Goal: Task Accomplishment & Management: Use online tool/utility

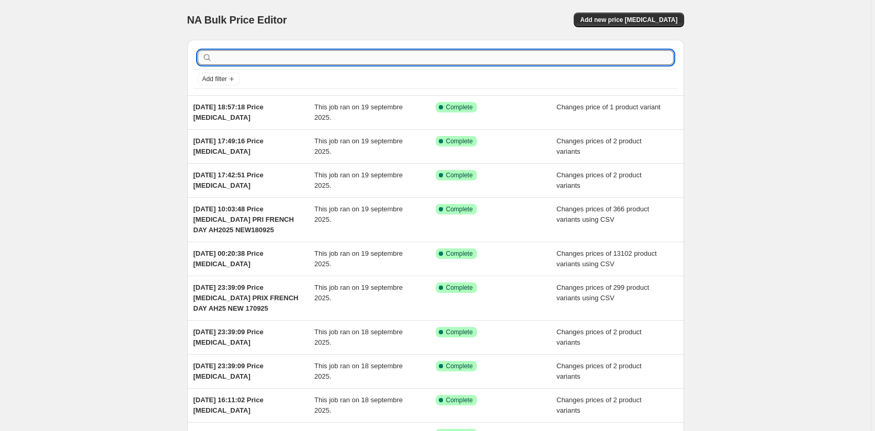
click at [257, 55] on input "text" at bounding box center [443, 57] width 459 height 15
click at [661, 19] on span "Add new price [MEDICAL_DATA]" at bounding box center [628, 20] width 97 height 8
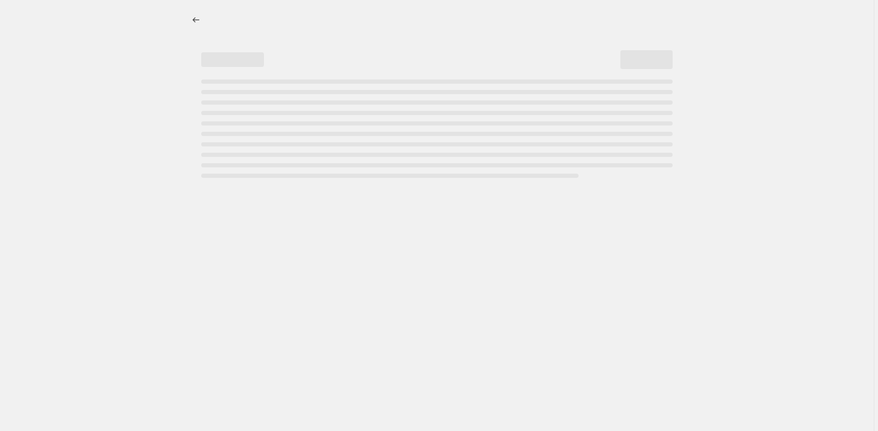
select select "percentage"
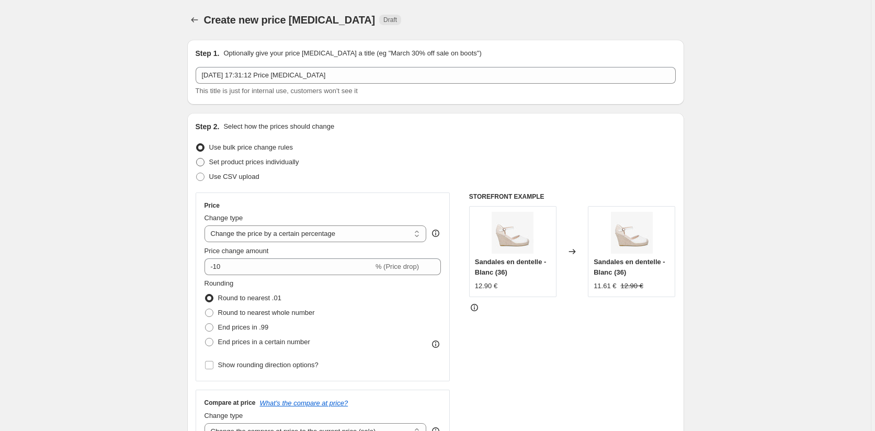
click at [202, 160] on span at bounding box center [200, 162] width 8 height 8
click at [197, 158] on input "Set product prices individually" at bounding box center [196, 158] width 1 height 1
radio input "true"
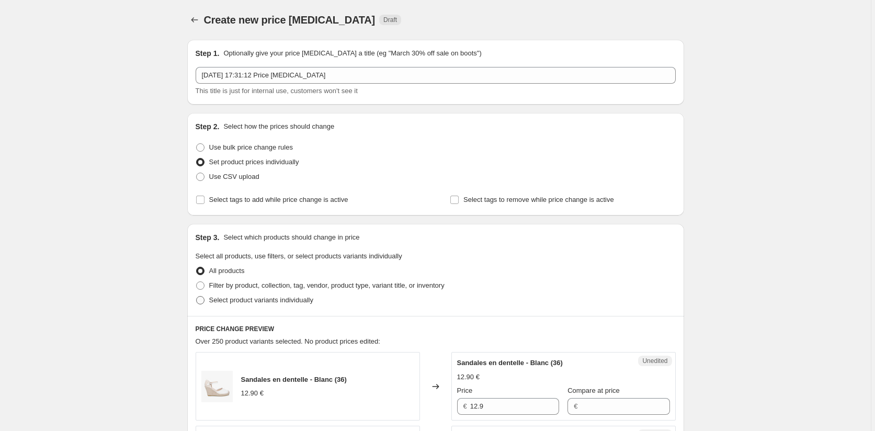
click at [201, 305] on label "Select product variants individually" at bounding box center [255, 300] width 118 height 15
click at [197, 296] on input "Select product variants individually" at bounding box center [196, 296] width 1 height 1
radio input "true"
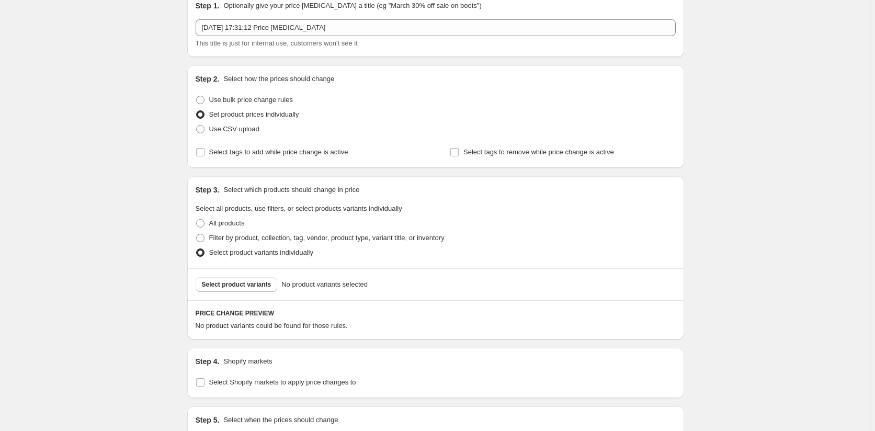
scroll to position [105, 0]
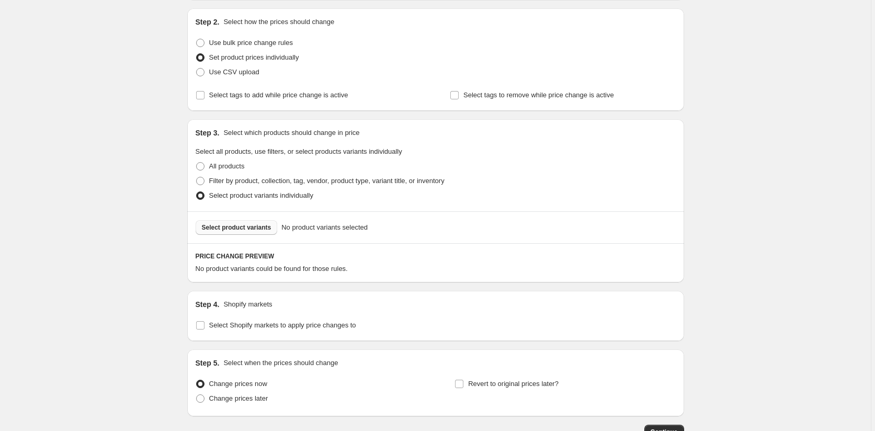
click at [238, 229] on span "Select product variants" at bounding box center [237, 227] width 70 height 8
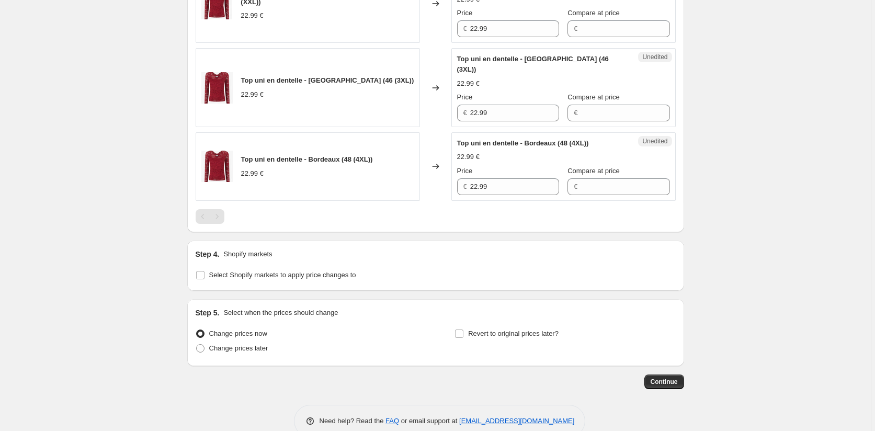
scroll to position [421, 0]
click at [201, 270] on input "Select Shopify markets to apply price changes to" at bounding box center [200, 274] width 8 height 8
checkbox input "true"
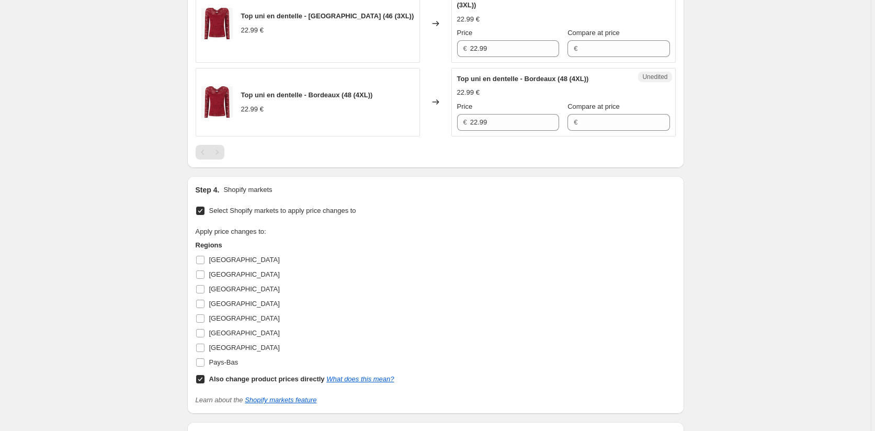
scroll to position [578, 0]
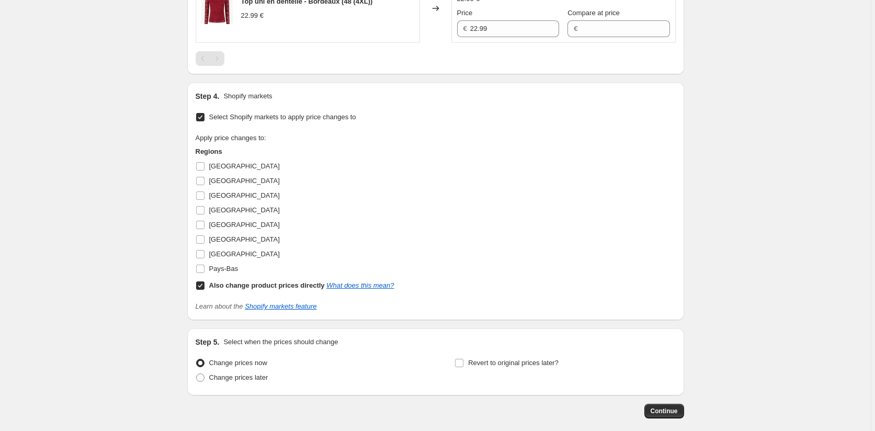
click at [203, 281] on input "Also change product prices directly What does this mean?" at bounding box center [200, 285] width 8 height 8
checkbox input "false"
click at [201, 162] on input "[GEOGRAPHIC_DATA]" at bounding box center [200, 166] width 8 height 8
checkbox input "true"
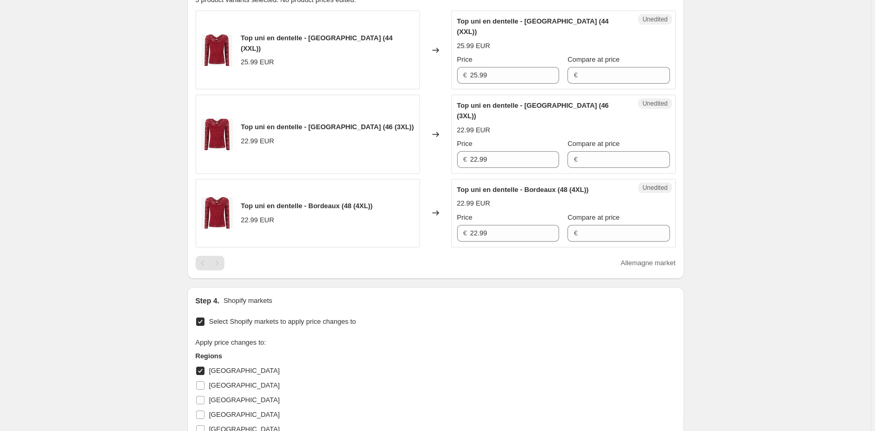
scroll to position [369, 0]
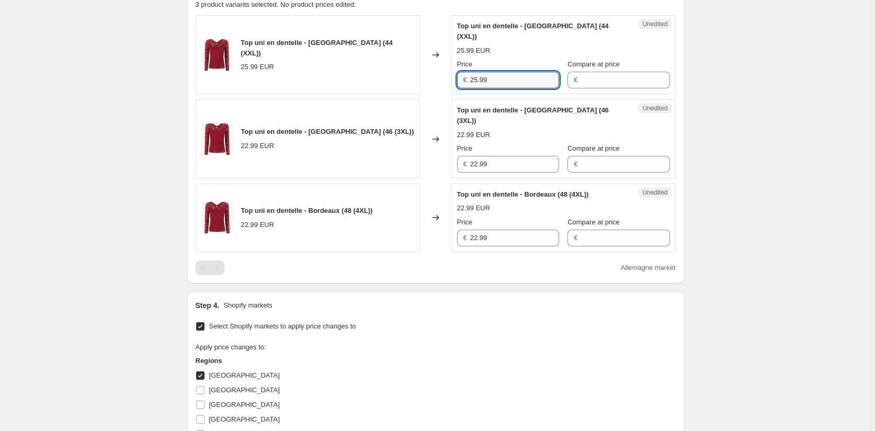
drag, startPoint x: 498, startPoint y: 72, endPoint x: 454, endPoint y: 65, distance: 45.0
click at [454, 65] on div "Unedited Top uni en dentelle - Bordeaux (44 (XXL)) 25.99 EUR Price € 25.99 Comp…" at bounding box center [563, 54] width 224 height 79
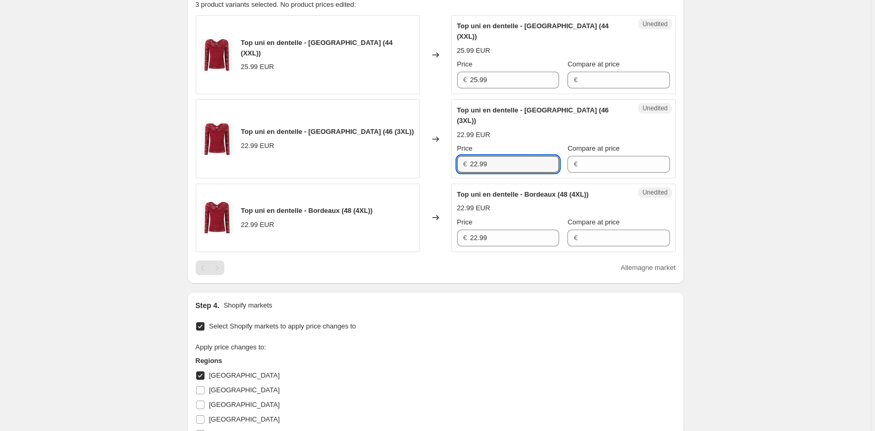
drag, startPoint x: 502, startPoint y: 145, endPoint x: 440, endPoint y: 143, distance: 61.7
click at [441, 143] on div "Top uni en dentelle - Bordeaux (46 (3XL)) 22.99 EUR Changed to Unedited Top uni…" at bounding box center [436, 138] width 480 height 79
paste input "5"
type input "25.99"
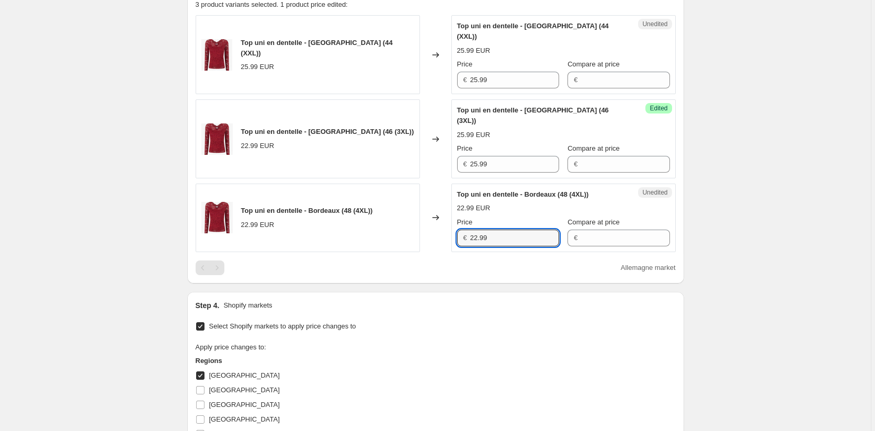
drag, startPoint x: 495, startPoint y: 217, endPoint x: 436, endPoint y: 232, distance: 61.0
click at [442, 222] on div "Top uni en dentelle - Bordeaux (48 (4XL)) 22.99 EUR Changed to Unedited Top uni…" at bounding box center [436, 217] width 480 height 68
paste input "5"
type input "25.99"
click at [463, 319] on div "Select Shopify markets to apply price changes to Apply price changes to: Region…" at bounding box center [436, 420] width 480 height 202
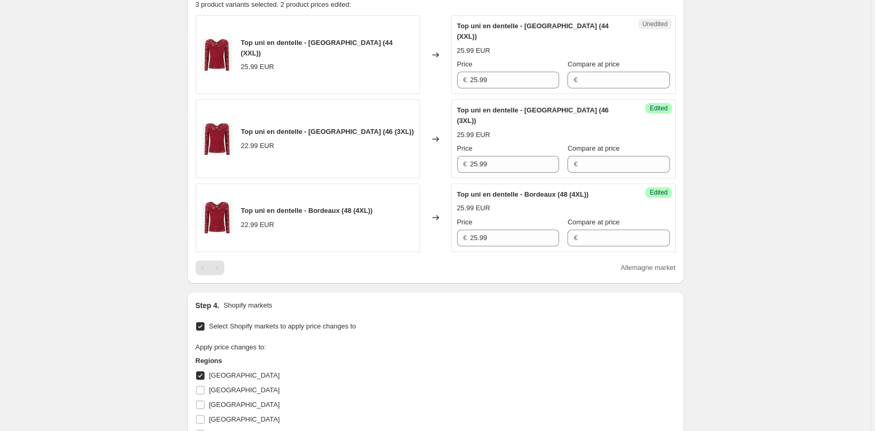
click at [206, 368] on label "[GEOGRAPHIC_DATA]" at bounding box center [238, 375] width 84 height 15
click at [204, 371] on input "[GEOGRAPHIC_DATA]" at bounding box center [200, 375] width 8 height 8
checkbox input "false"
click at [199, 386] on input "[GEOGRAPHIC_DATA]" at bounding box center [200, 390] width 8 height 8
checkbox input "true"
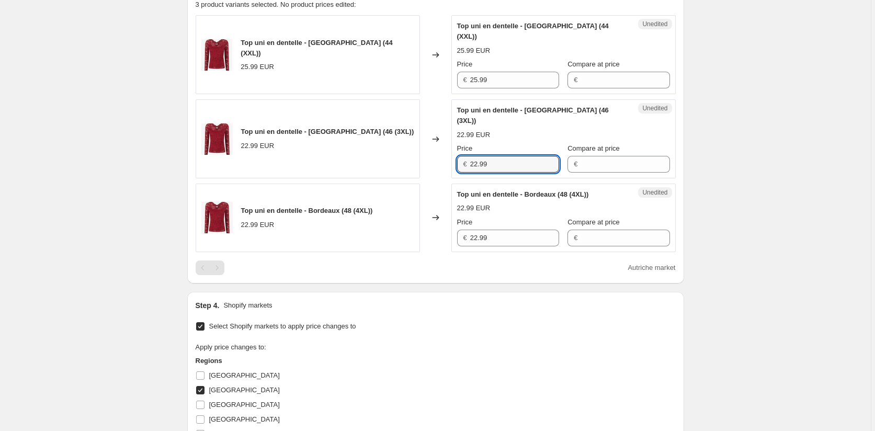
drag, startPoint x: 491, startPoint y: 137, endPoint x: 426, endPoint y: 144, distance: 65.1
click at [427, 144] on div "Top uni en dentelle - Bordeaux (46 (3XL)) 22.99 EUR Changed to Unedited Top uni…" at bounding box center [436, 138] width 480 height 79
paste input "5"
type input "25.99"
drag, startPoint x: 496, startPoint y: 215, endPoint x: 440, endPoint y: 214, distance: 55.4
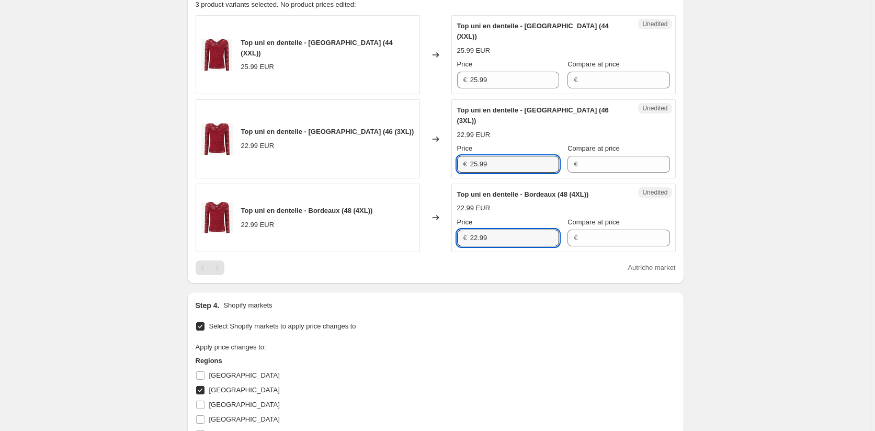
click at [440, 214] on div "Top uni en dentelle - Bordeaux (48 (4XL)) 22.99 EUR Changed to Unedited Top uni…" at bounding box center [436, 217] width 480 height 68
paste input "5"
type input "25.99"
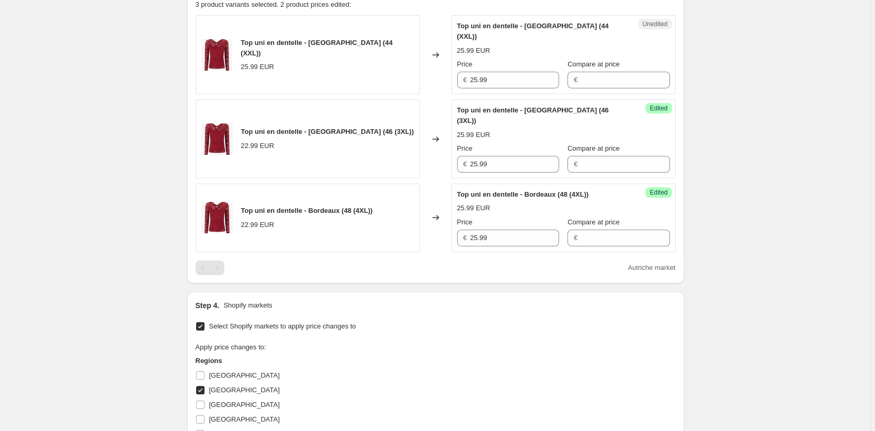
drag, startPoint x: 457, startPoint y: 300, endPoint x: 441, endPoint y: 300, distance: 16.2
click at [457, 319] on div "Select Shopify markets to apply price changes to Apply price changes to: Region…" at bounding box center [436, 420] width 480 height 202
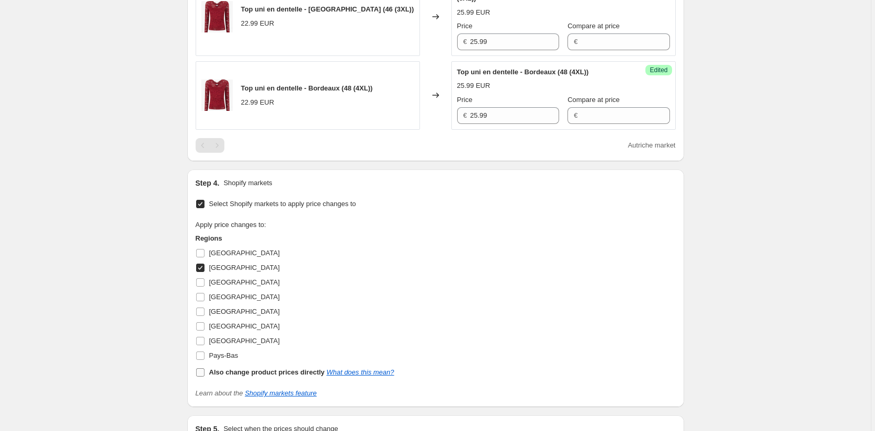
scroll to position [608, 0]
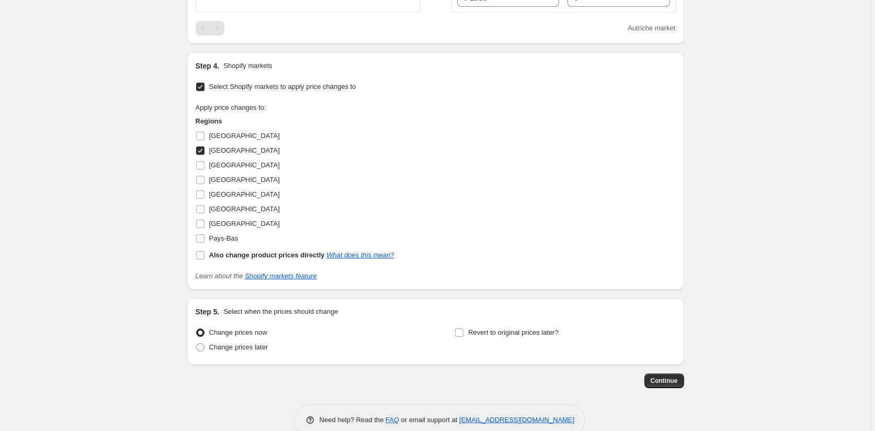
click at [201, 146] on input "[GEOGRAPHIC_DATA]" at bounding box center [200, 150] width 8 height 8
checkbox input "false"
click at [204, 234] on input "Pays-Bas" at bounding box center [200, 238] width 8 height 8
checkbox input "true"
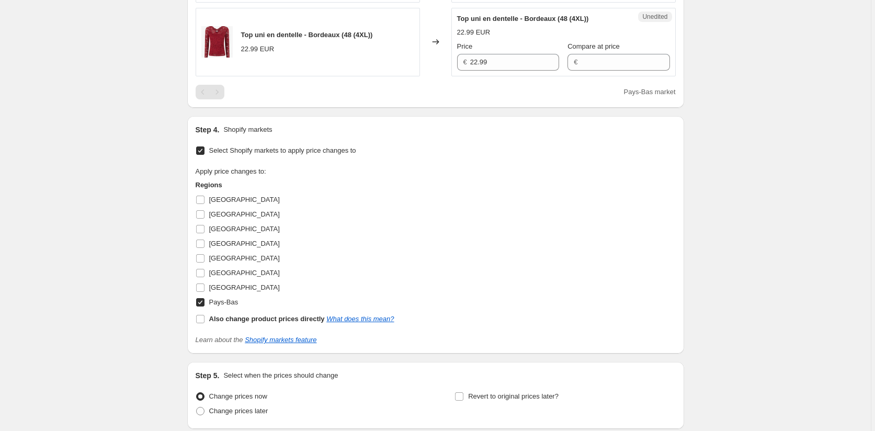
scroll to position [399, 0]
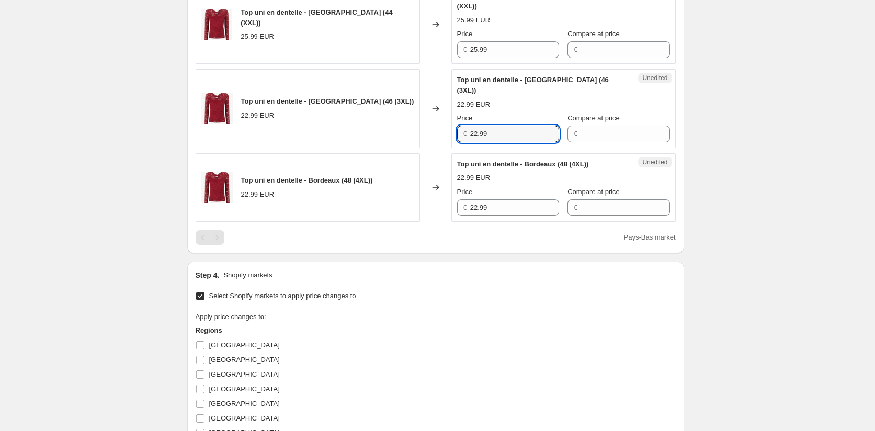
drag, startPoint x: 482, startPoint y: 110, endPoint x: 451, endPoint y: 114, distance: 31.1
click at [452, 114] on div "Top uni en dentelle - Bordeaux (46 (3XL)) 22.99 EUR Changed to Unedited Top uni…" at bounding box center [436, 108] width 480 height 79
paste input "5"
type input "25.99"
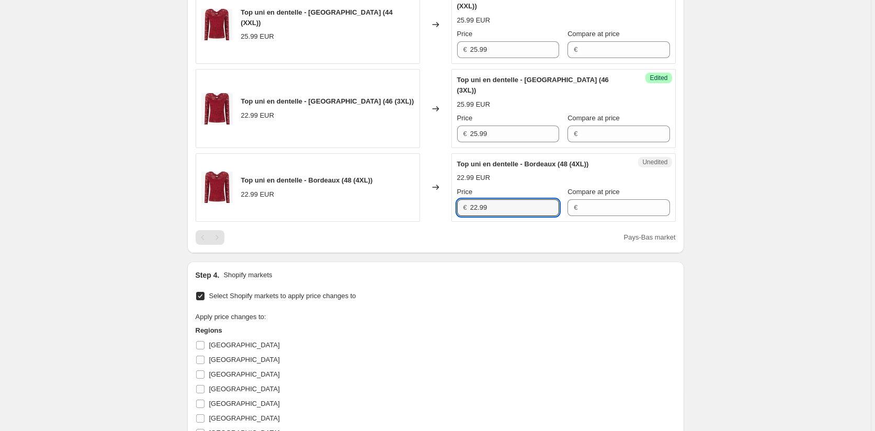
drag, startPoint x: 499, startPoint y: 181, endPoint x: 428, endPoint y: 198, distance: 72.9
click at [429, 198] on div "Top uni en dentelle - Bordeaux (48 (4XL)) 22.99 EUR Changed to Unedited Top uni…" at bounding box center [436, 187] width 480 height 68
paste input "5"
type input "25.99"
click at [452, 289] on div "Select Shopify markets to apply price changes to Apply price changes to: Region…" at bounding box center [436, 390] width 480 height 202
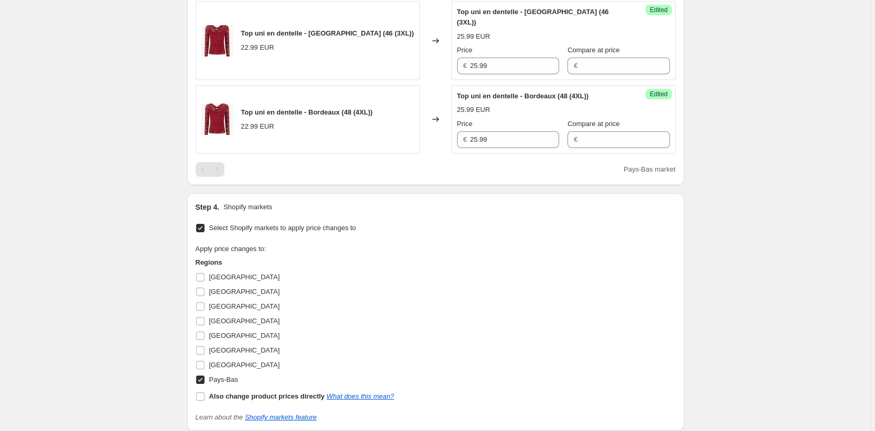
scroll to position [556, 0]
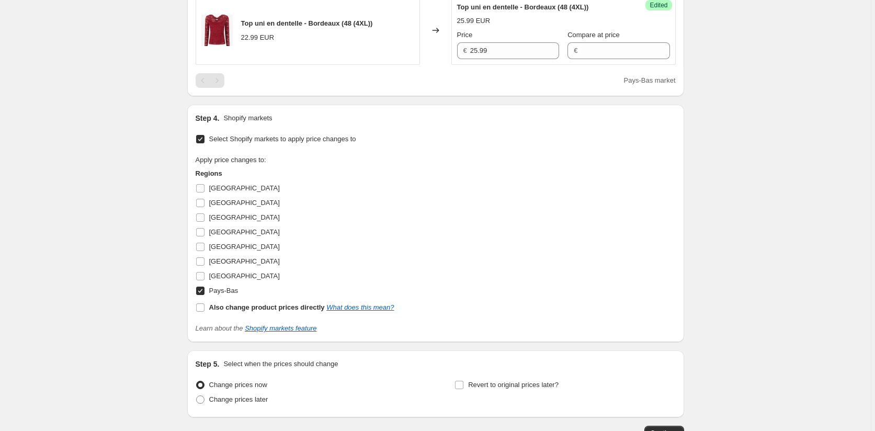
click at [199, 286] on input "Pays-Bas" at bounding box center [200, 290] width 8 height 8
checkbox input "false"
click at [202, 213] on input "[GEOGRAPHIC_DATA]" at bounding box center [200, 217] width 8 height 8
checkbox input "true"
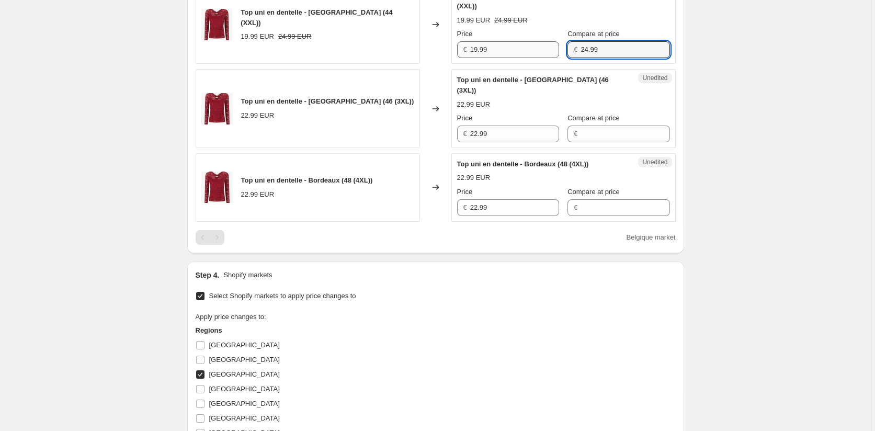
click at [547, 40] on div "Price € 19.99 Compare at price € 24.99" at bounding box center [563, 43] width 213 height 29
click at [590, 125] on input "Compare at price" at bounding box center [624, 133] width 89 height 17
paste input "24.99"
type input "24.99"
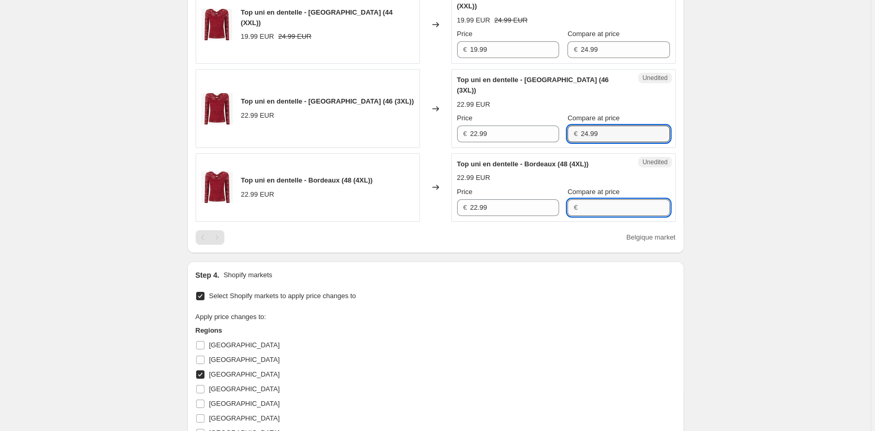
click at [589, 199] on input "Compare at price" at bounding box center [624, 207] width 89 height 17
paste input "24.99"
type input "24.99"
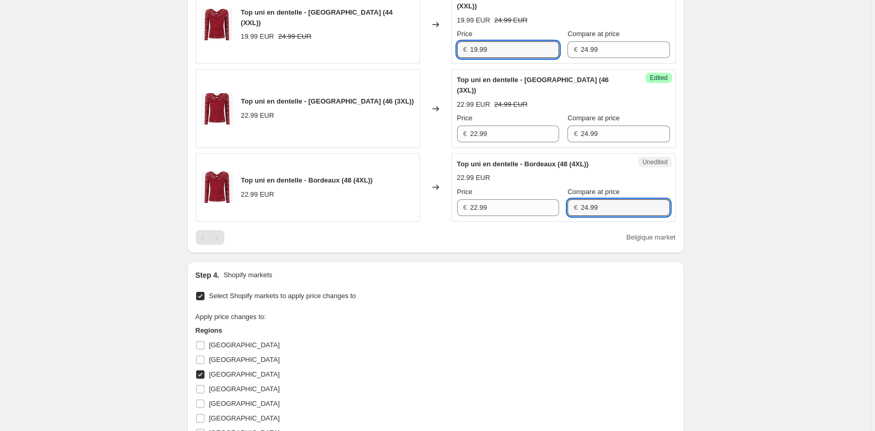
drag, startPoint x: 497, startPoint y: 41, endPoint x: 434, endPoint y: 40, distance: 63.3
click at [434, 40] on div "Top uni en dentelle - [GEOGRAPHIC_DATA] (44 (XXL)) 19.99 EUR 24.99 EUR Changed …" at bounding box center [436, 24] width 480 height 79
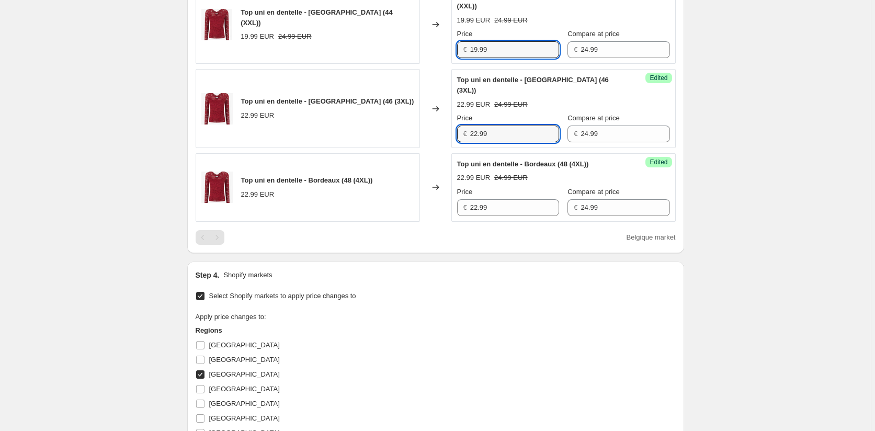
click at [430, 111] on div "Top uni en dentelle - Bordeaux (46 (3XL)) 22.99 EUR Changed to Success Edited T…" at bounding box center [436, 108] width 480 height 79
paste input "19"
type input "19.99"
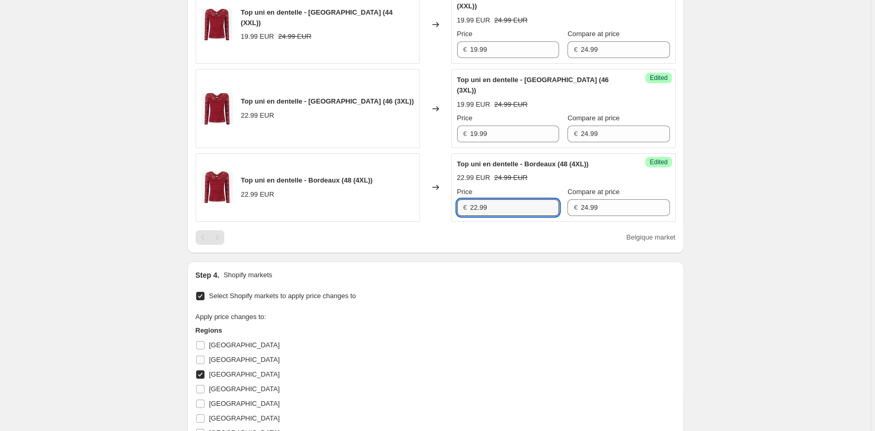
drag, startPoint x: 504, startPoint y: 190, endPoint x: 435, endPoint y: 189, distance: 69.5
click at [438, 189] on div "Top uni en dentelle - Bordeaux (48 (4XL)) 22.99 EUR Changed to Success Edited T…" at bounding box center [436, 187] width 480 height 68
paste input "19"
type input "19.99"
click at [492, 289] on div "Select Shopify markets to apply price changes to Apply price changes to: Region…" at bounding box center [436, 390] width 480 height 202
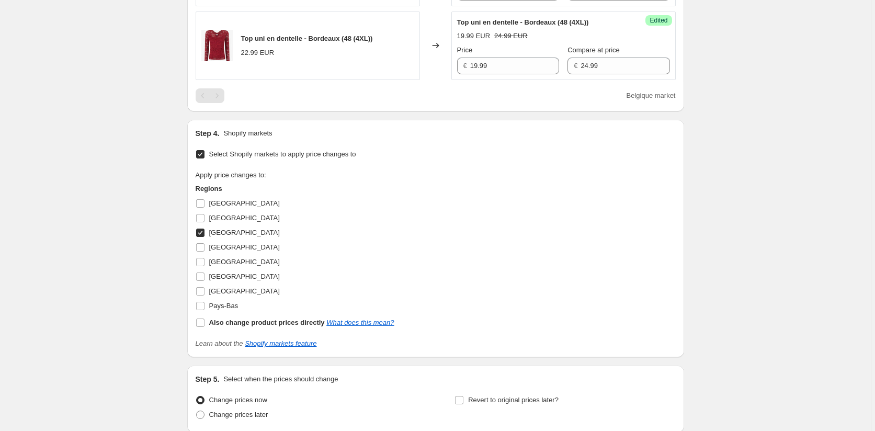
scroll to position [556, 0]
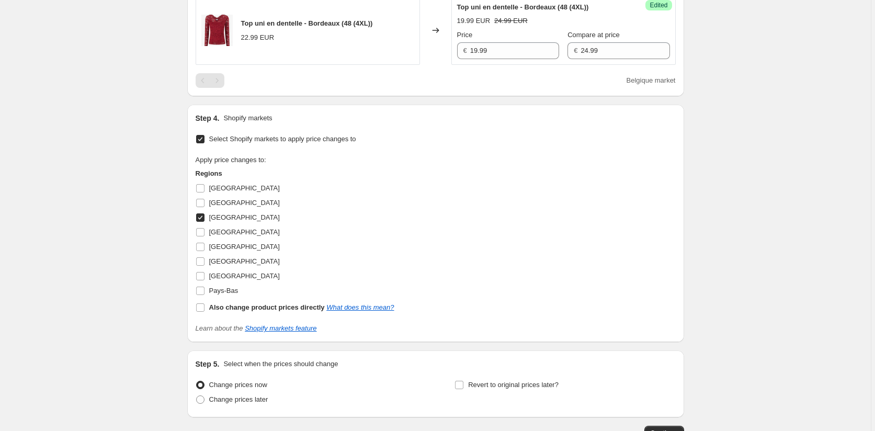
click at [204, 213] on input "[GEOGRAPHIC_DATA]" at bounding box center [200, 217] width 8 height 8
checkbox input "false"
click at [202, 243] on input "[GEOGRAPHIC_DATA]" at bounding box center [200, 247] width 8 height 8
checkbox input "true"
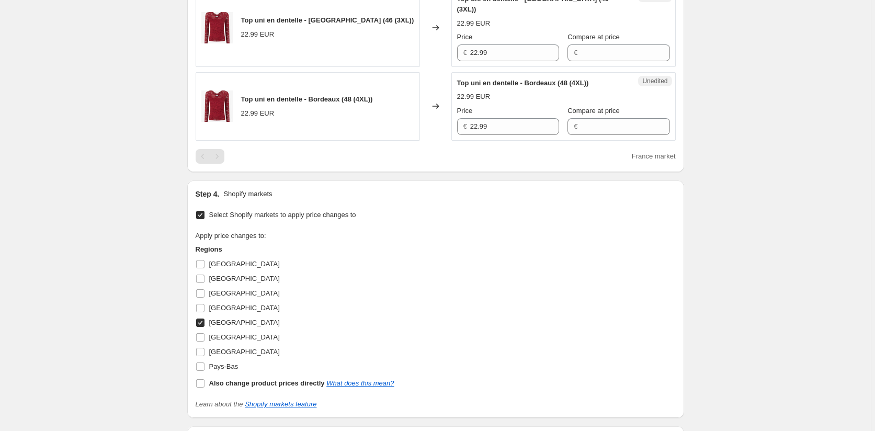
scroll to position [347, 0]
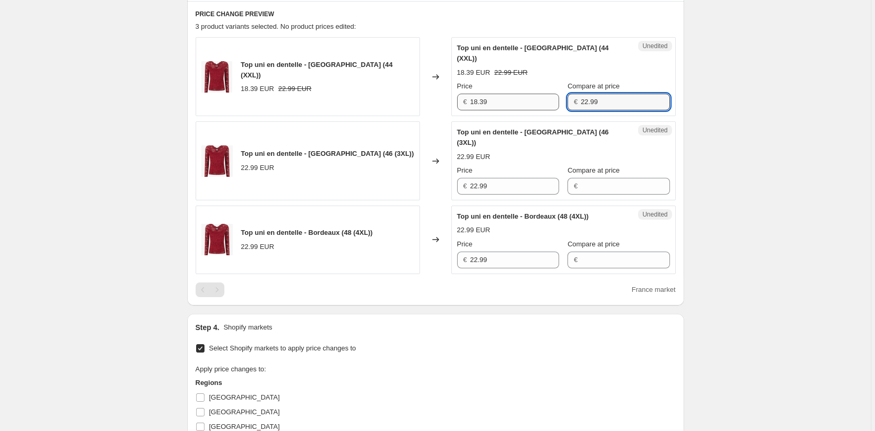
drag, startPoint x: 597, startPoint y: 93, endPoint x: 530, endPoint y: 92, distance: 66.9
click at [532, 93] on div "Price € 18.39 Compare at price € 22.99" at bounding box center [563, 95] width 213 height 29
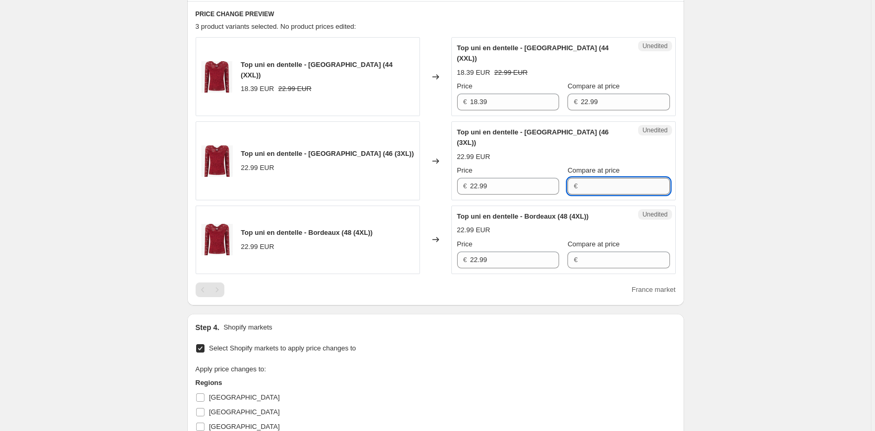
drag, startPoint x: 587, startPoint y: 171, endPoint x: 581, endPoint y: 170, distance: 5.8
click at [583, 178] on input "Compare at price" at bounding box center [624, 186] width 89 height 17
paste input "22.99"
type input "22.99"
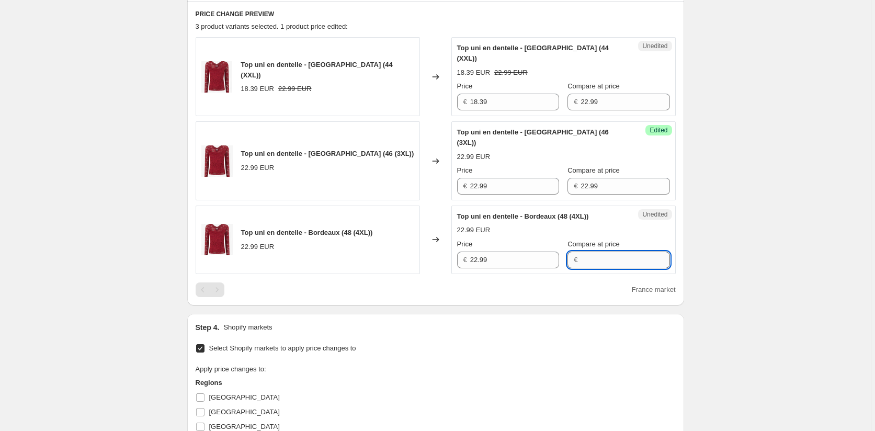
click at [585, 251] on input "Compare at price" at bounding box center [624, 259] width 89 height 17
paste input "22.99"
type input "22.99"
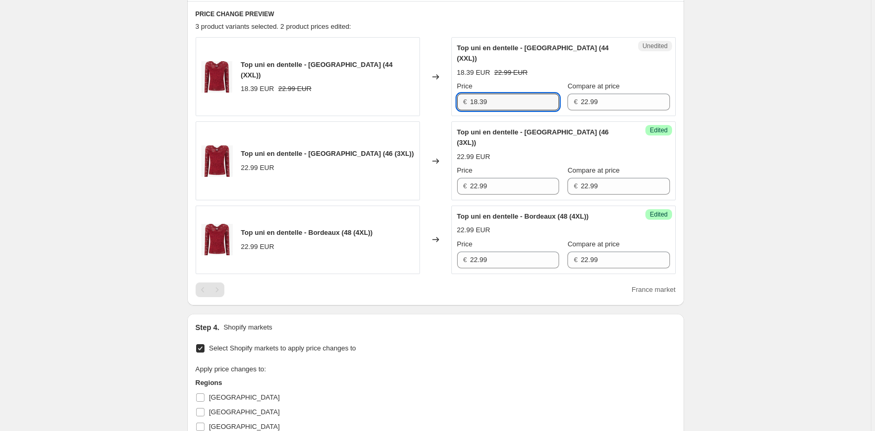
drag, startPoint x: 498, startPoint y: 93, endPoint x: 444, endPoint y: 91, distance: 53.9
click at [444, 91] on div "Top uni en dentelle - Bordeaux (44 (XXL)) 18.39 EUR 22.99 EUR Changed to Unedit…" at bounding box center [436, 76] width 480 height 79
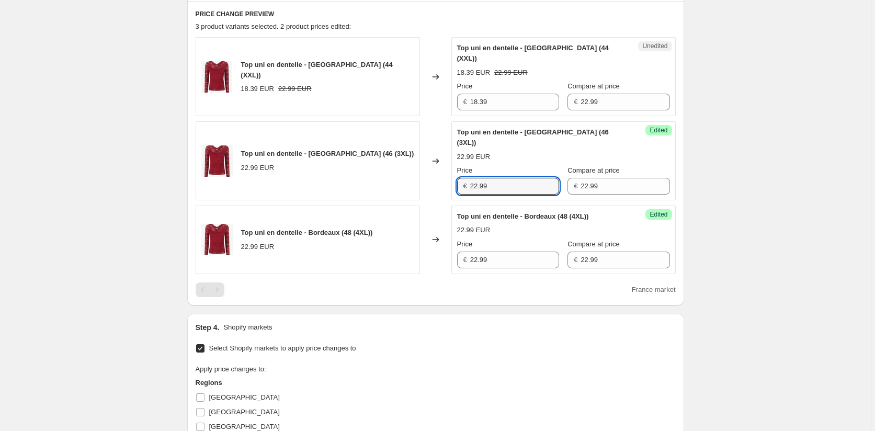
drag, startPoint x: 501, startPoint y: 169, endPoint x: 441, endPoint y: 169, distance: 59.6
click at [445, 169] on div "Top uni en dentelle - Bordeaux (46 (3XL)) 22.99 EUR Changed to Success Edited T…" at bounding box center [436, 160] width 480 height 79
paste input "18.3"
type input "18.39"
drag, startPoint x: 510, startPoint y: 242, endPoint x: 401, endPoint y: 241, distance: 108.2
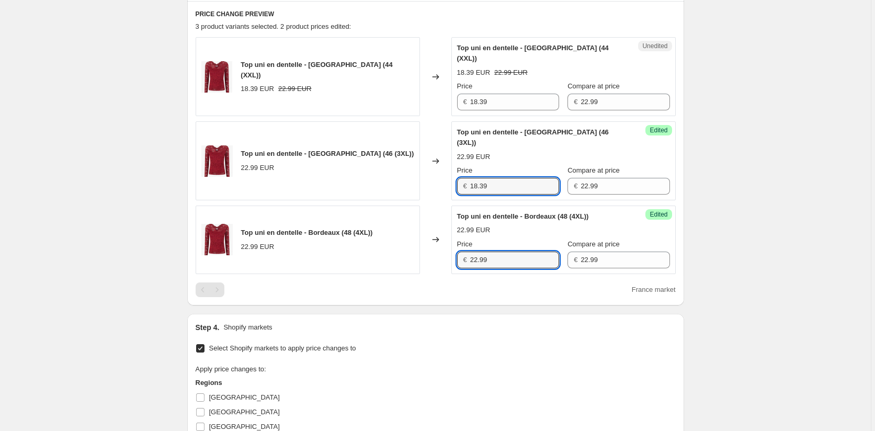
click at [401, 241] on div "Top uni en dentelle - Bordeaux (48 (4XL)) 22.99 EUR Changed to Success Edited T…" at bounding box center [436, 239] width 480 height 68
paste input "18.3"
type input "18.39"
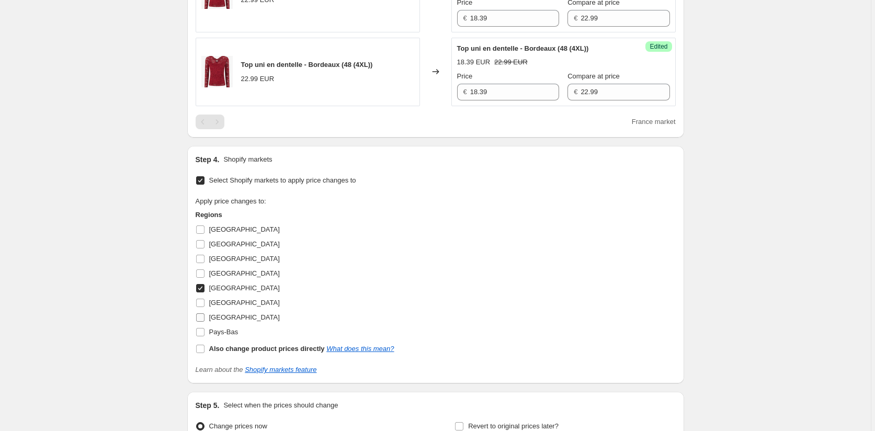
scroll to position [608, 0]
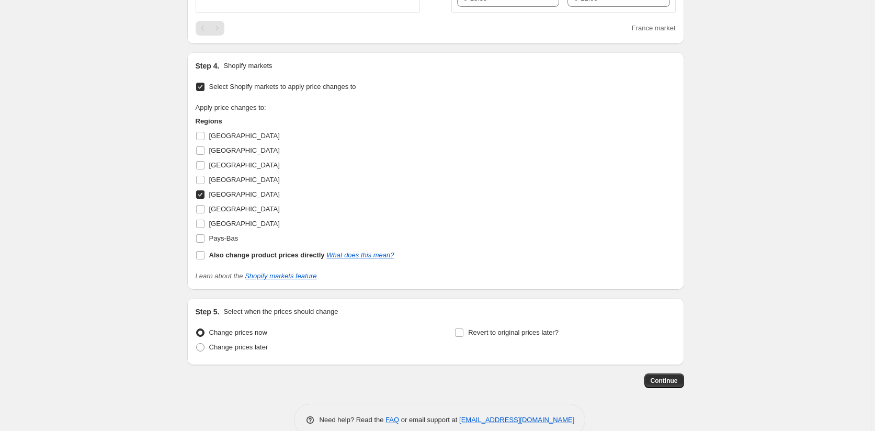
click at [202, 190] on input "[GEOGRAPHIC_DATA]" at bounding box center [200, 194] width 8 height 8
checkbox input "false"
click at [202, 205] on input "[GEOGRAPHIC_DATA]" at bounding box center [200, 209] width 8 height 8
checkbox input "true"
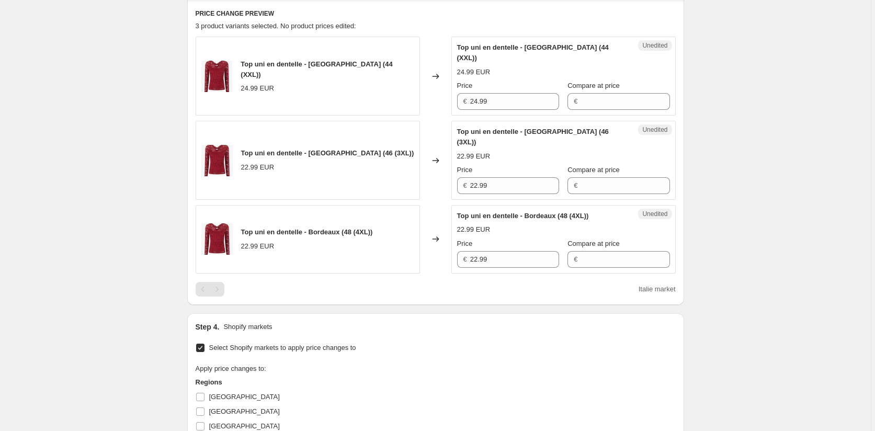
scroll to position [347, 0]
drag, startPoint x: 459, startPoint y: 90, endPoint x: 427, endPoint y: 87, distance: 32.6
click at [428, 87] on div "Top uni en dentelle - Bordeaux (44 (XXL)) 24.99 EUR Changed to Unedited Top uni…" at bounding box center [436, 76] width 480 height 79
drag, startPoint x: 427, startPoint y: 164, endPoint x: 420, endPoint y: 164, distance: 6.3
click at [420, 164] on div "Top uni en dentelle - Bordeaux (46 (3XL)) 22.99 EUR Changed to Unedited Top uni…" at bounding box center [436, 160] width 480 height 79
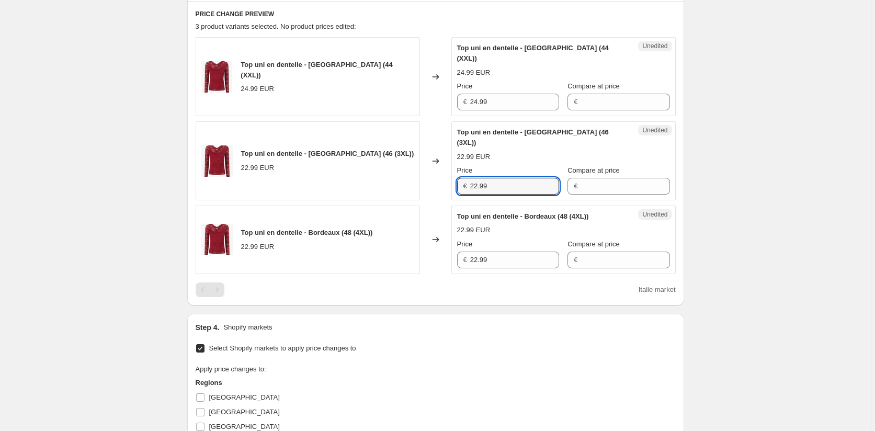
paste input "4"
type input "24.99"
drag, startPoint x: 467, startPoint y: 238, endPoint x: 448, endPoint y: 240, distance: 18.9
click at [454, 238] on div "Unedited Top uni en dentelle - Bordeaux (48 (4XL)) 22.99 EUR Price € 22.99 Comp…" at bounding box center [563, 239] width 224 height 68
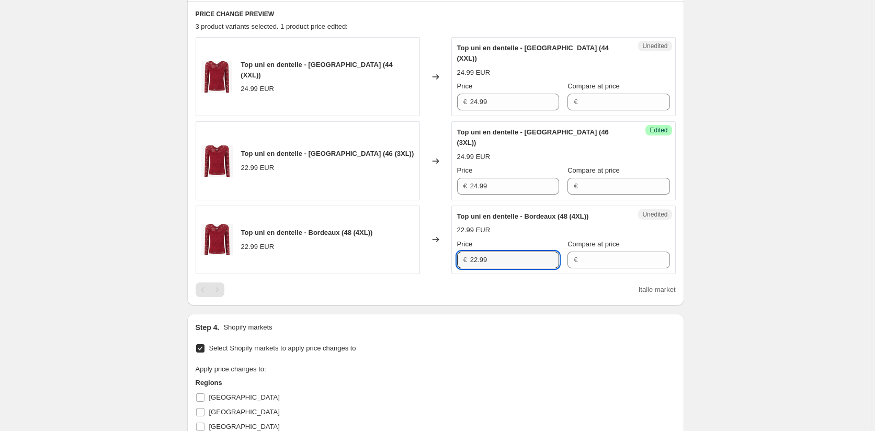
paste input "4"
type input "24.99"
click at [487, 322] on div "Step 4. Shopify markets Select Shopify markets to apply price changes to Apply …" at bounding box center [436, 432] width 480 height 221
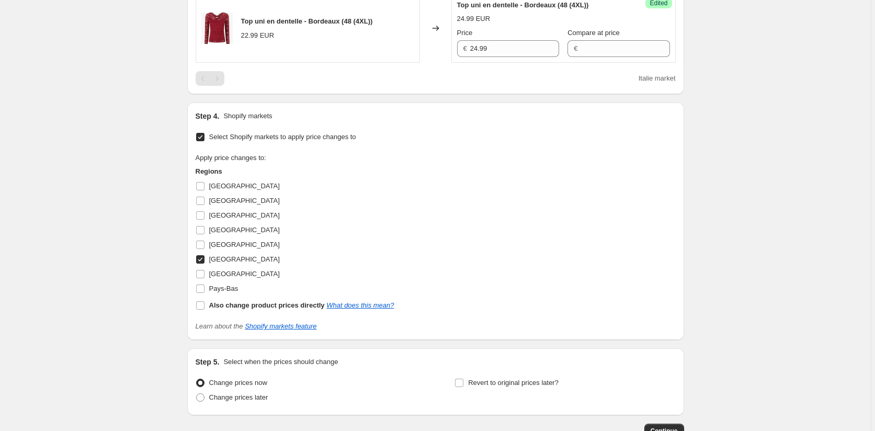
scroll to position [608, 0]
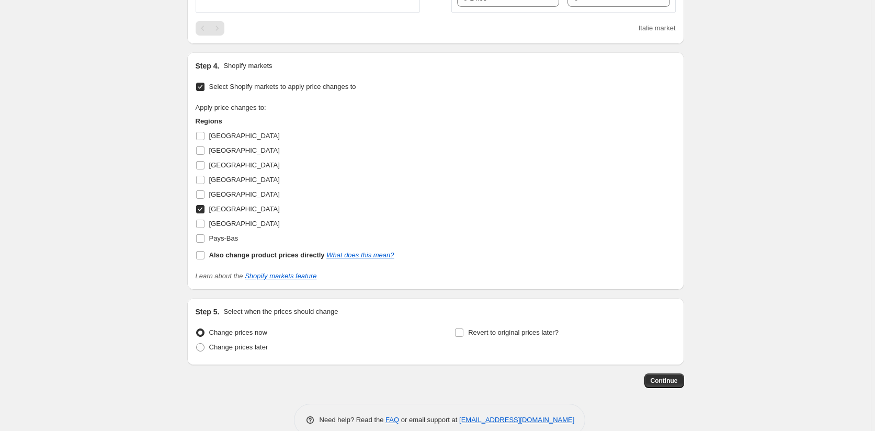
click at [202, 205] on input "[GEOGRAPHIC_DATA]" at bounding box center [200, 209] width 8 height 8
checkbox input "false"
click at [202, 220] on input "[GEOGRAPHIC_DATA]" at bounding box center [200, 224] width 8 height 8
checkbox input "true"
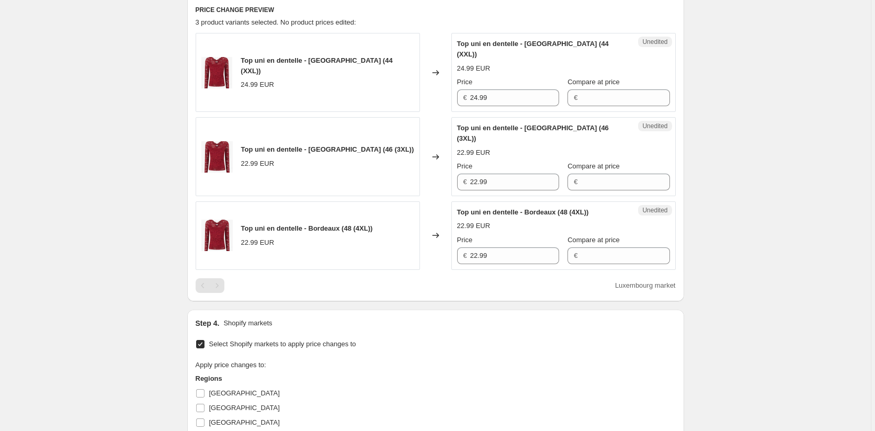
scroll to position [347, 0]
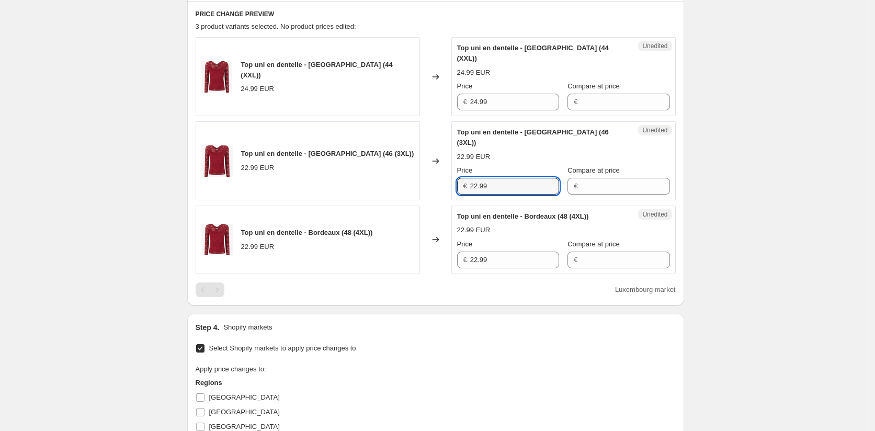
drag, startPoint x: 499, startPoint y: 166, endPoint x: 377, endPoint y: 166, distance: 121.3
click at [378, 166] on div "Top uni en dentelle - Bordeaux (46 (3XL)) 22.99 EUR Changed to Unedited Top uni…" at bounding box center [436, 160] width 480 height 79
paste input "4"
type input "24.99"
drag, startPoint x: 492, startPoint y: 236, endPoint x: 440, endPoint y: 245, distance: 52.5
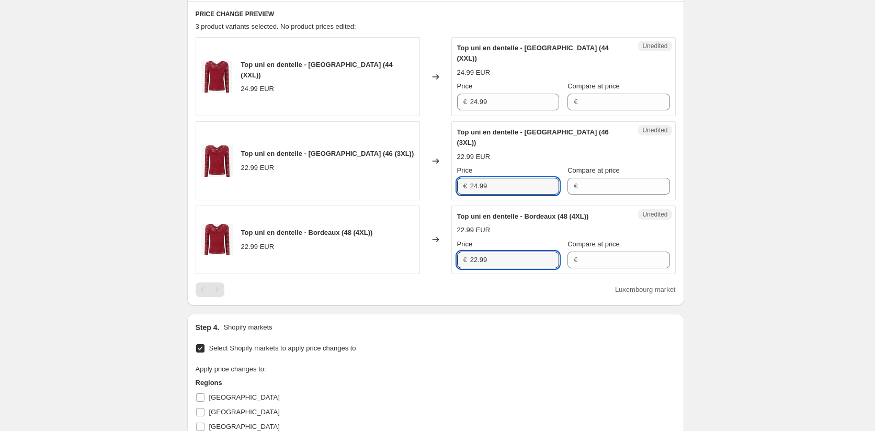
click at [445, 245] on div "Top uni en dentelle - Bordeaux (48 (4XL)) 22.99 EUR Changed to Unedited Top uni…" at bounding box center [436, 239] width 480 height 68
paste input "4"
type input "24.99"
click at [452, 322] on div "Step 4. Shopify markets" at bounding box center [436, 327] width 480 height 10
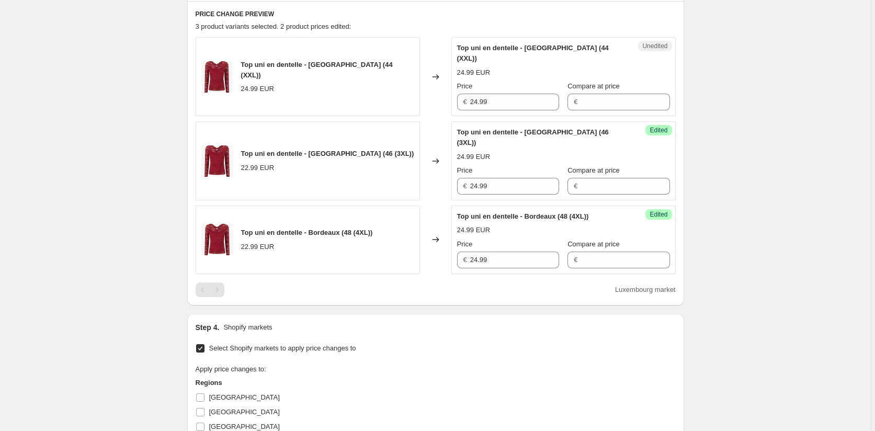
scroll to position [503, 0]
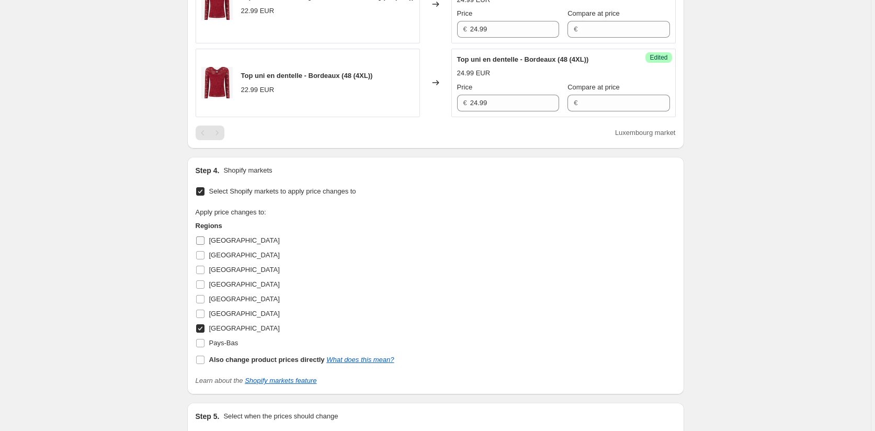
click at [204, 236] on input "[GEOGRAPHIC_DATA]" at bounding box center [200, 240] width 8 height 8
checkbox input "true"
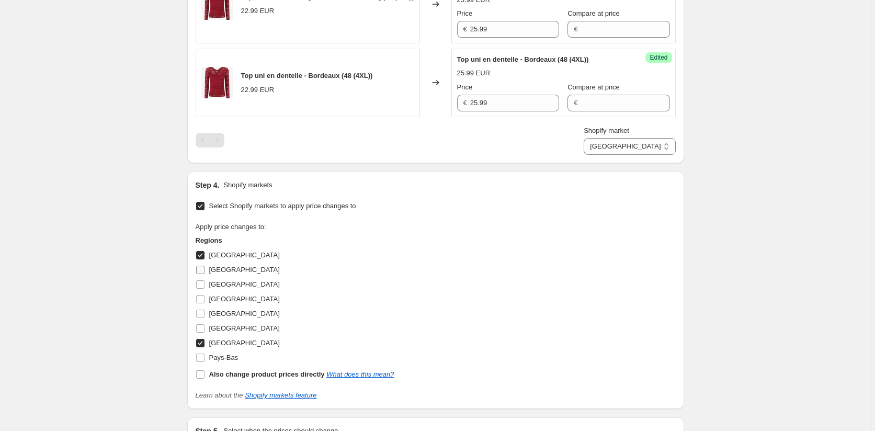
click at [204, 266] on input "[GEOGRAPHIC_DATA]" at bounding box center [200, 270] width 8 height 8
checkbox input "true"
click at [204, 280] on input "[GEOGRAPHIC_DATA]" at bounding box center [200, 284] width 8 height 8
checkbox input "true"
drag, startPoint x: 204, startPoint y: 291, endPoint x: 204, endPoint y: 297, distance: 6.3
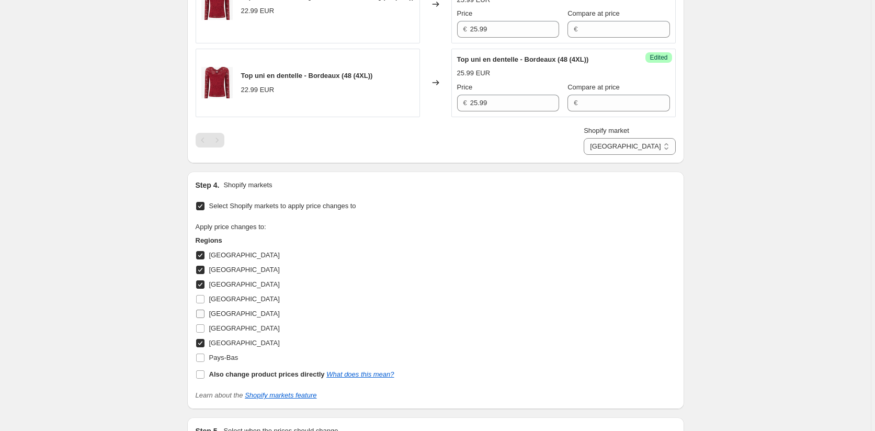
click at [204, 309] on input "[GEOGRAPHIC_DATA]" at bounding box center [200, 313] width 8 height 8
checkbox input "true"
click at [203, 321] on label "[GEOGRAPHIC_DATA]" at bounding box center [238, 328] width 84 height 15
click at [203, 324] on input "[GEOGRAPHIC_DATA]" at bounding box center [200, 328] width 8 height 8
checkbox input "true"
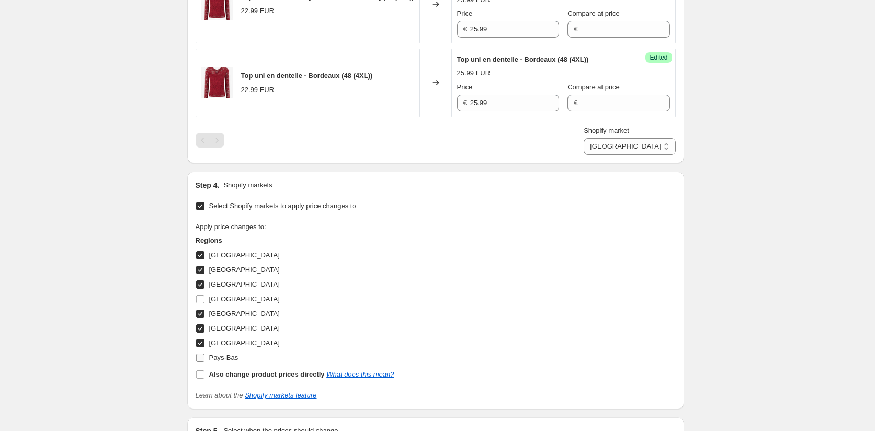
click at [204, 353] on input "Pays-Bas" at bounding box center [200, 357] width 8 height 8
checkbox input "true"
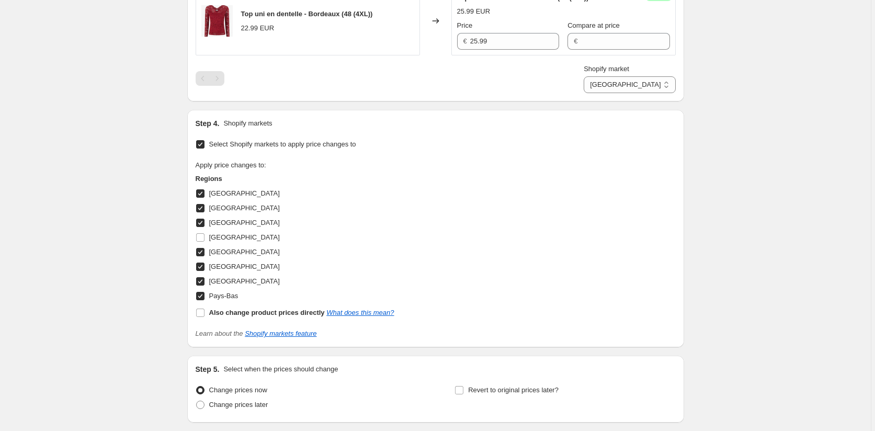
scroll to position [623, 0]
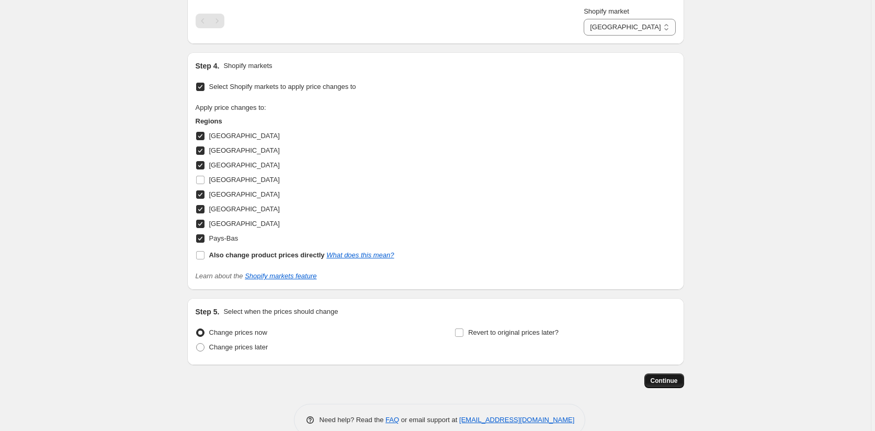
click at [659, 376] on span "Continue" at bounding box center [663, 380] width 27 height 8
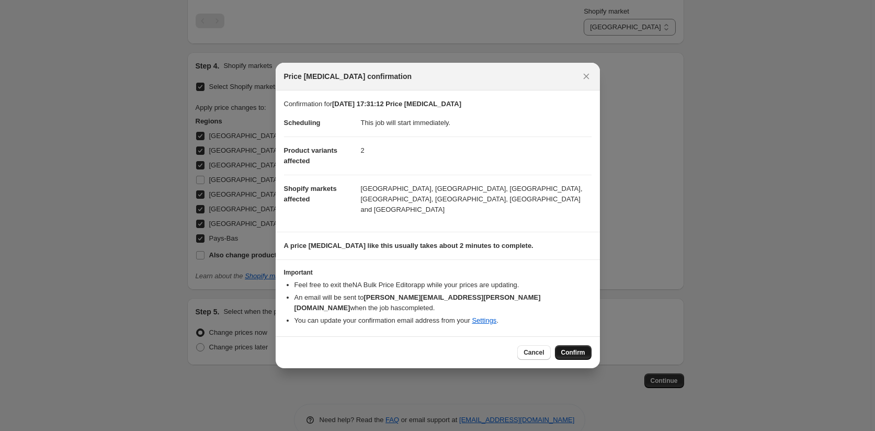
click at [572, 348] on span "Confirm" at bounding box center [573, 352] width 24 height 8
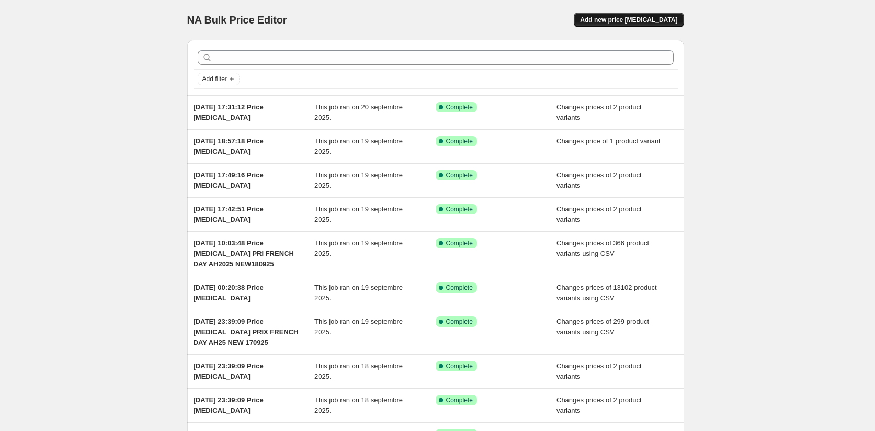
click at [642, 17] on span "Add new price [MEDICAL_DATA]" at bounding box center [628, 20] width 97 height 8
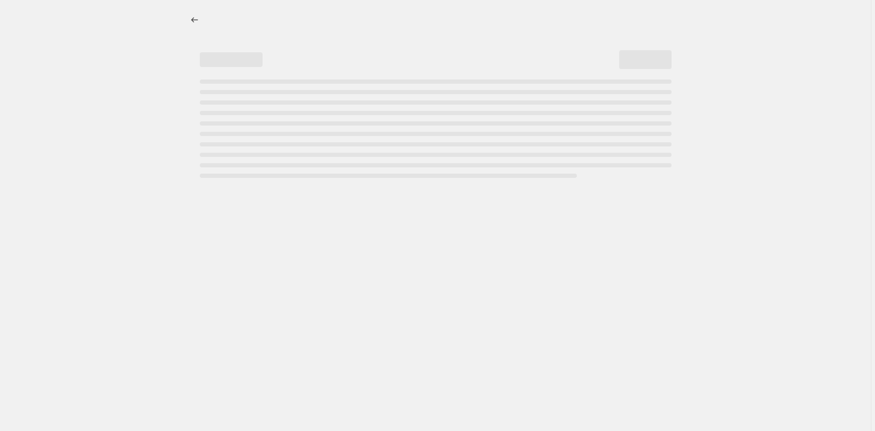
select select "percentage"
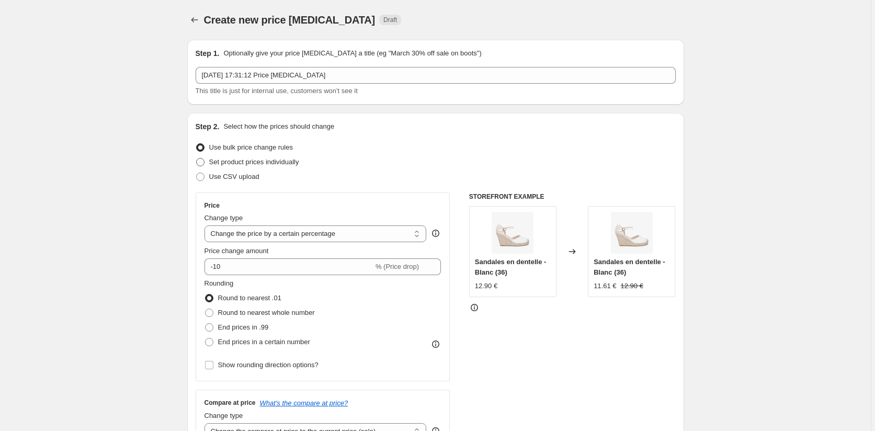
click at [198, 164] on span at bounding box center [200, 162] width 8 height 8
click at [197, 158] on input "Set product prices individually" at bounding box center [196, 158] width 1 height 1
radio input "true"
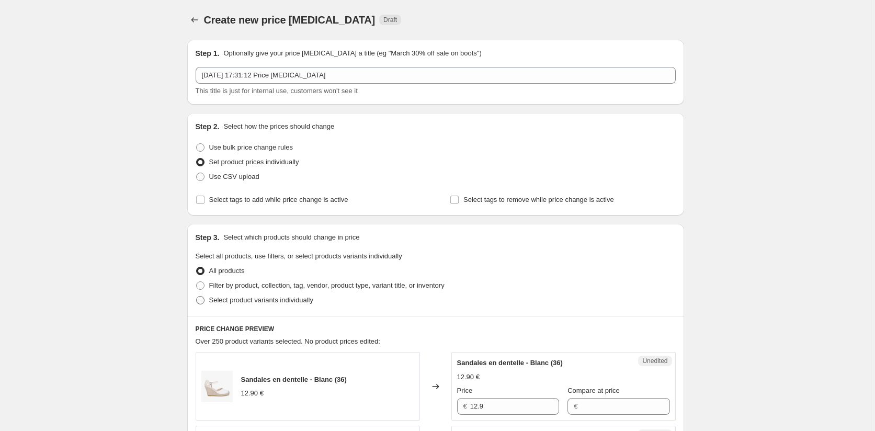
click at [204, 304] on span at bounding box center [200, 300] width 8 height 8
click at [197, 296] on input "Select product variants individually" at bounding box center [196, 296] width 1 height 1
radio input "true"
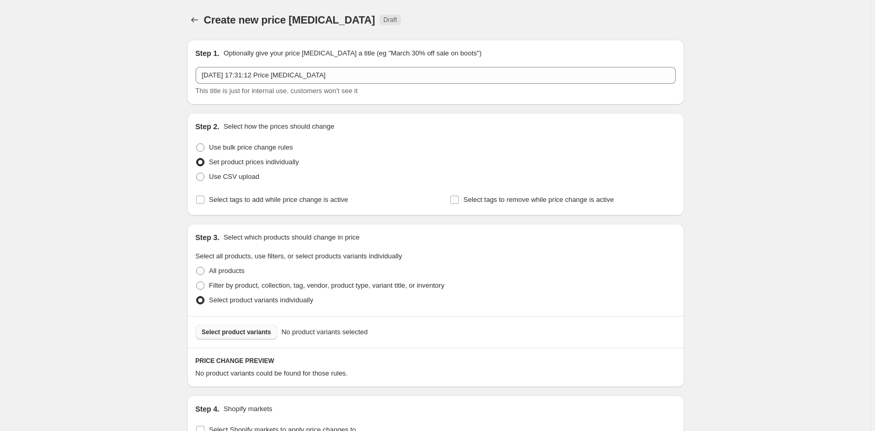
click at [256, 335] on span "Select product variants" at bounding box center [237, 332] width 70 height 8
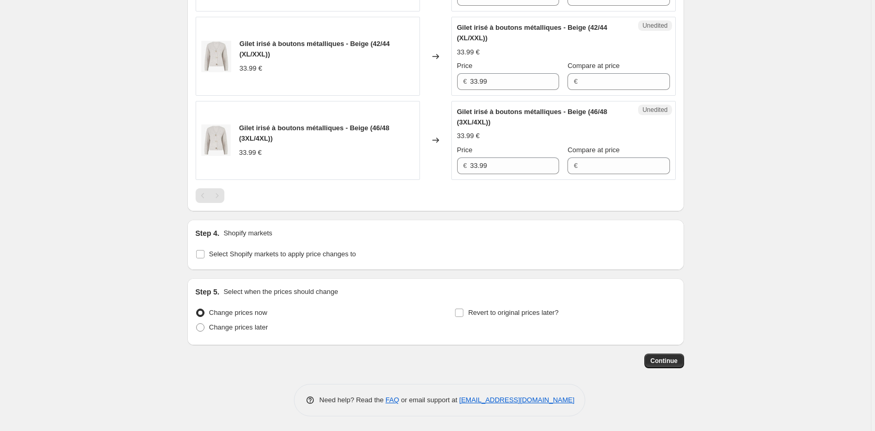
scroll to position [452, 0]
click at [198, 251] on input "Select Shopify markets to apply price changes to" at bounding box center [200, 253] width 8 height 8
checkbox input "true"
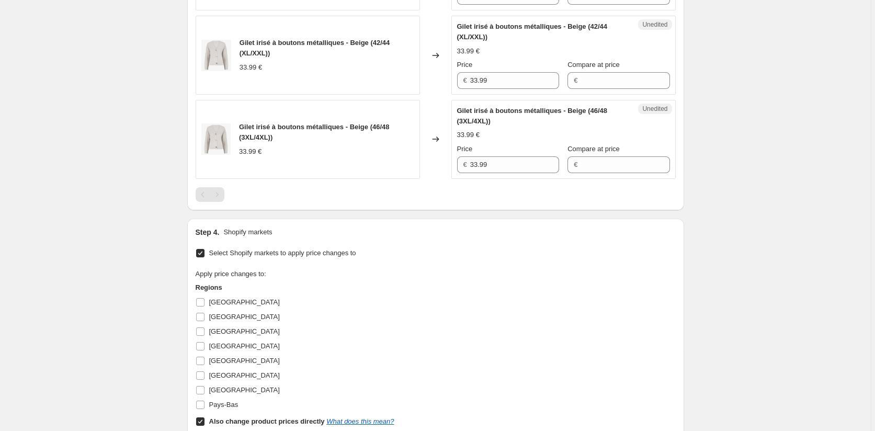
click at [201, 420] on input "Also change product prices directly What does this mean?" at bounding box center [200, 421] width 8 height 8
checkbox input "false"
click at [204, 301] on input "[GEOGRAPHIC_DATA]" at bounding box center [200, 302] width 8 height 8
checkbox input "true"
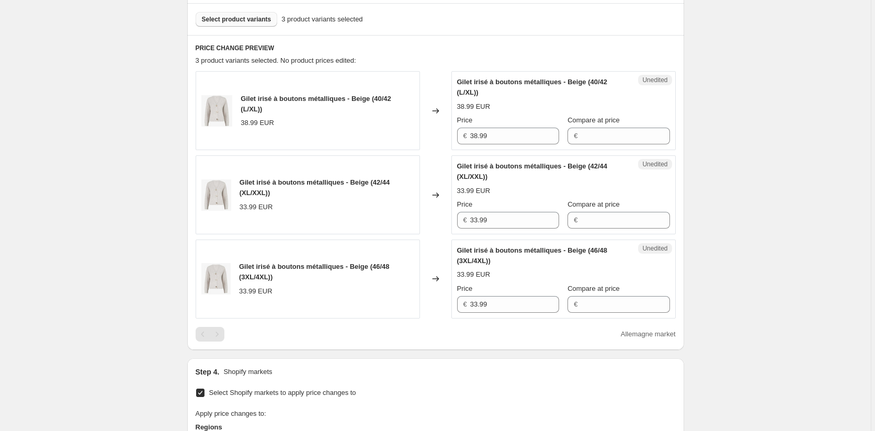
scroll to position [295, 0]
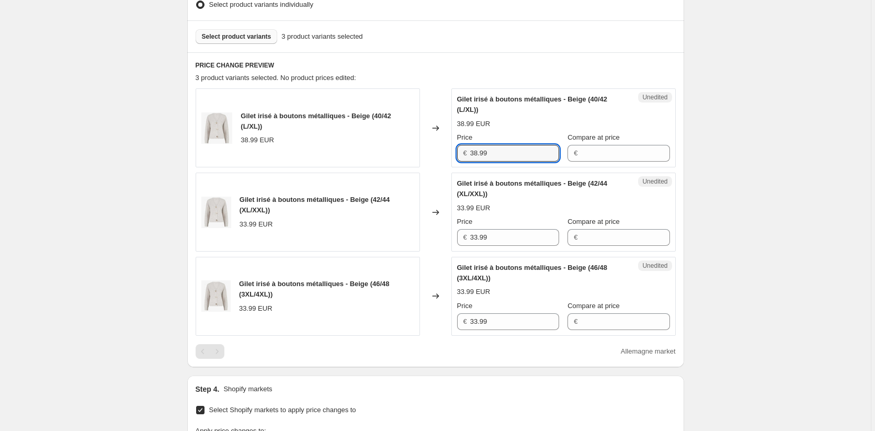
drag, startPoint x: 503, startPoint y: 150, endPoint x: 420, endPoint y: 150, distance: 83.1
click at [420, 150] on div "Gilet irisé à boutons métalliques - Beige (40/42 (L/XL)) 38.99 EUR Changed to U…" at bounding box center [436, 127] width 480 height 79
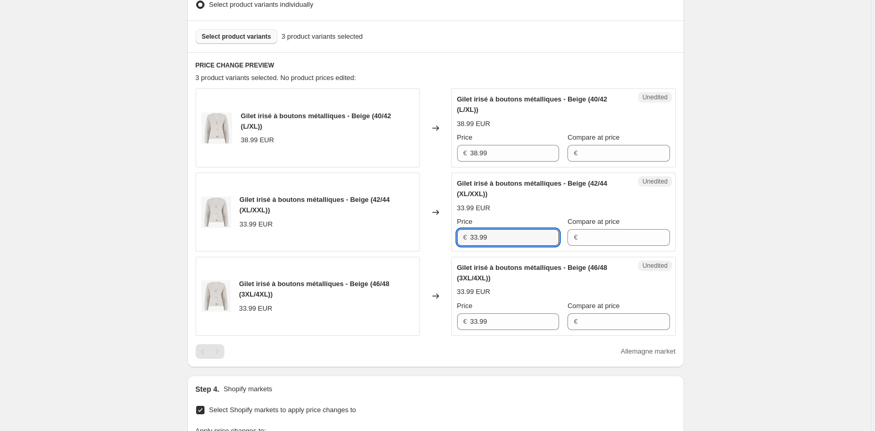
drag, startPoint x: 455, startPoint y: 240, endPoint x: 428, endPoint y: 262, distance: 34.6
click at [421, 240] on div "Gilet irisé à boutons métalliques - Beige (42/44 (XL/XXL)) 33.99 EUR Changed to…" at bounding box center [436, 212] width 480 height 79
paste input "8"
type input "38.99"
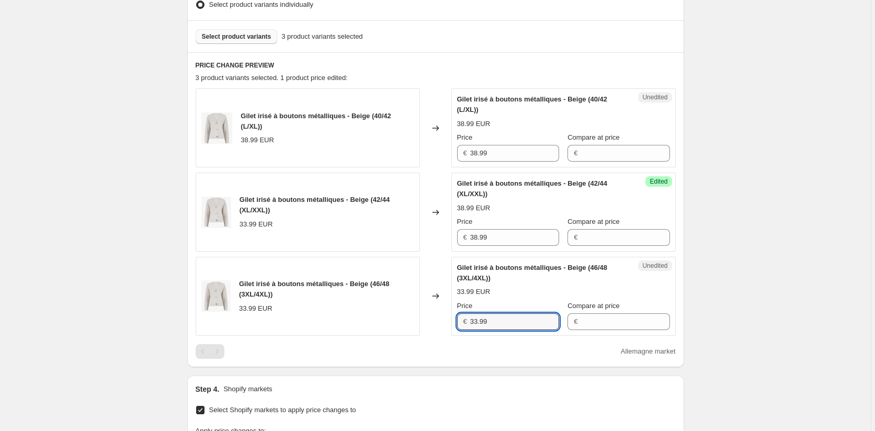
drag, startPoint x: 500, startPoint y: 328, endPoint x: 446, endPoint y: 315, distance: 55.0
click at [449, 315] on div "Gilet irisé à boutons métalliques - Beige (46/48 (3XL/4XL)) 33.99 EUR Changed t…" at bounding box center [436, 296] width 480 height 79
paste input "8"
type input "38.99"
click at [446, 359] on div "PRICE CHANGE PREVIEW 3 product variants selected. 1 product price edited: Gilet…" at bounding box center [435, 209] width 497 height 315
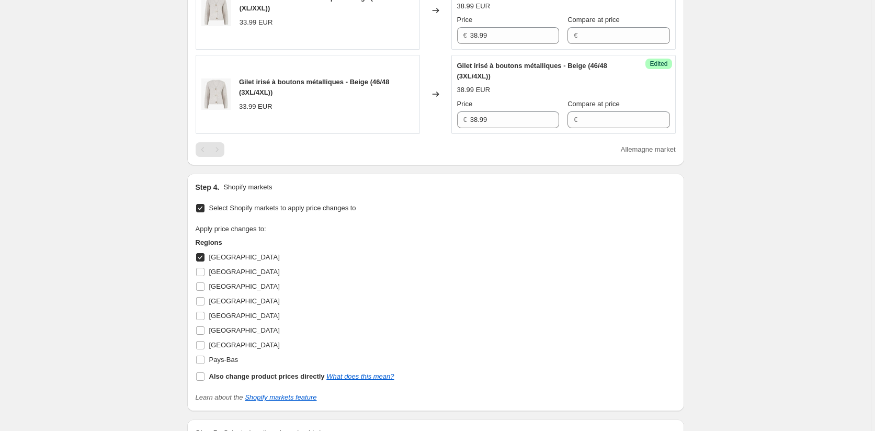
scroll to position [504, 0]
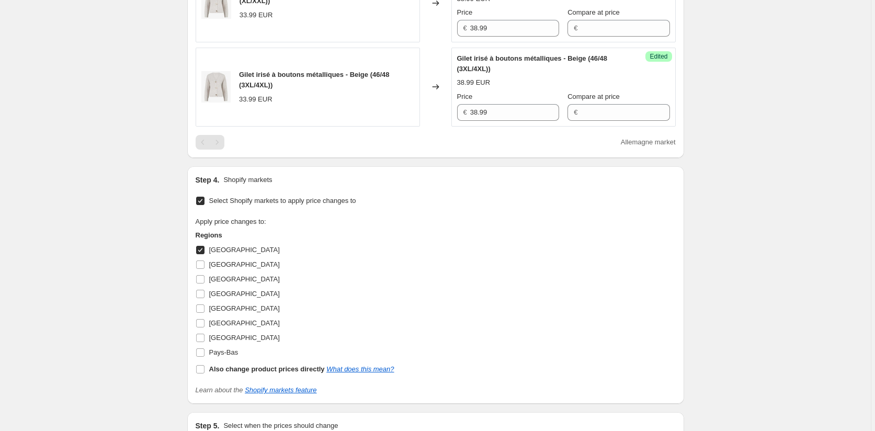
click at [201, 250] on input "[GEOGRAPHIC_DATA]" at bounding box center [200, 250] width 8 height 8
checkbox input "false"
click at [204, 267] on input "[GEOGRAPHIC_DATA]" at bounding box center [200, 264] width 8 height 8
checkbox input "true"
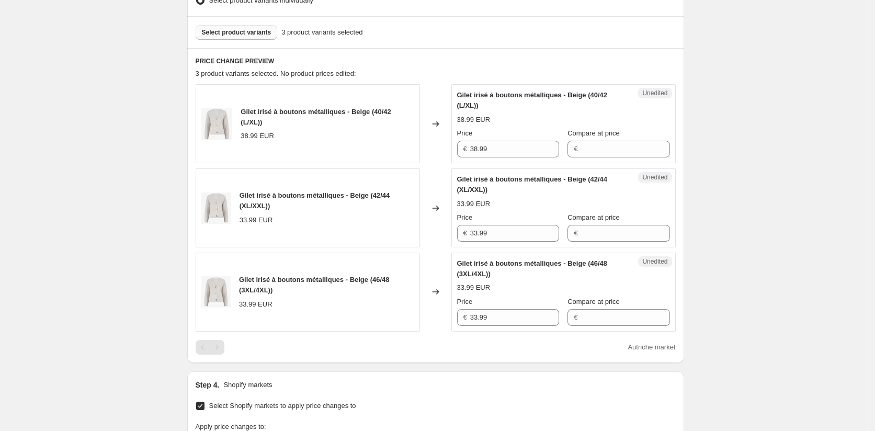
scroll to position [295, 0]
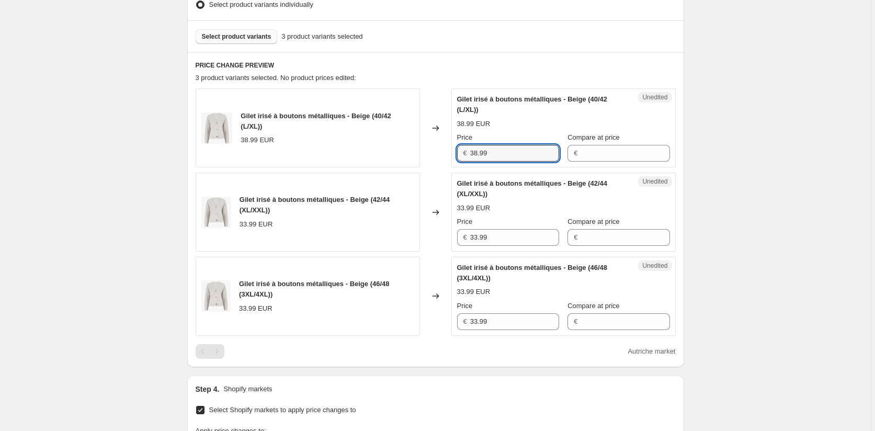
click at [419, 148] on div "Gilet irisé à boutons métalliques - Beige (40/42 (L/XL)) 38.99 EUR Changed to U…" at bounding box center [436, 127] width 480 height 79
drag, startPoint x: 443, startPoint y: 234, endPoint x: 433, endPoint y: 233, distance: 9.5
click at [439, 233] on div "Gilet irisé à boutons métalliques - Beige (42/44 (XL/XXL)) 33.99 EUR Changed to…" at bounding box center [436, 212] width 480 height 79
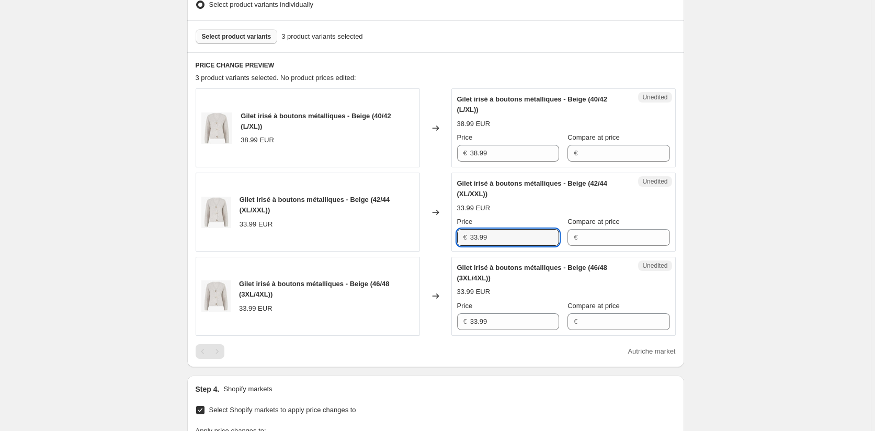
drag, startPoint x: 494, startPoint y: 237, endPoint x: 377, endPoint y: 237, distance: 116.6
click at [382, 237] on div "Gilet irisé à boutons métalliques - Beige (42/44 (XL/XXL)) 33.99 EUR Changed to…" at bounding box center [436, 212] width 480 height 79
paste input "8"
type input "38.99"
drag, startPoint x: 477, startPoint y: 321, endPoint x: 409, endPoint y: 319, distance: 68.5
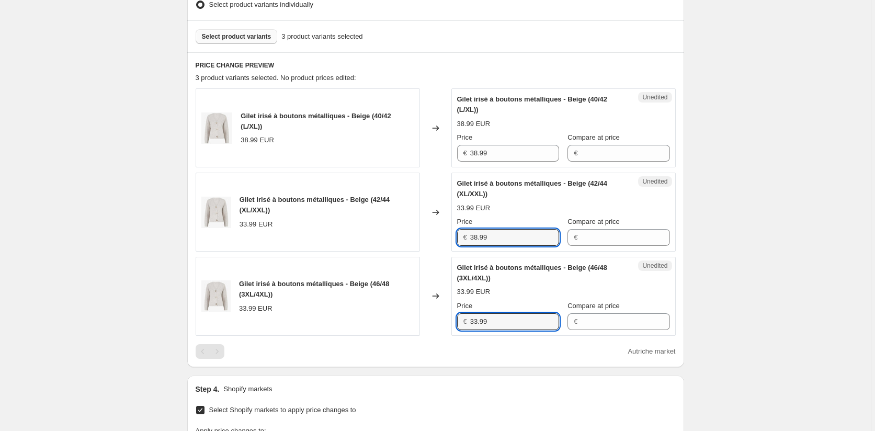
click at [410, 319] on div "Gilet irisé à boutons métalliques - Beige (46/48 (3XL/4XL)) 33.99 EUR Changed t…" at bounding box center [436, 296] width 480 height 79
paste input "8"
type input "38.99"
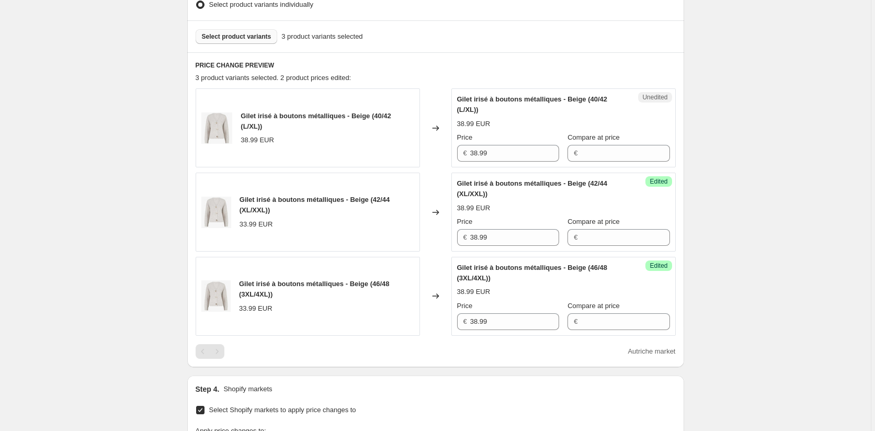
click at [419, 385] on div "Step 4. Shopify markets" at bounding box center [436, 389] width 480 height 10
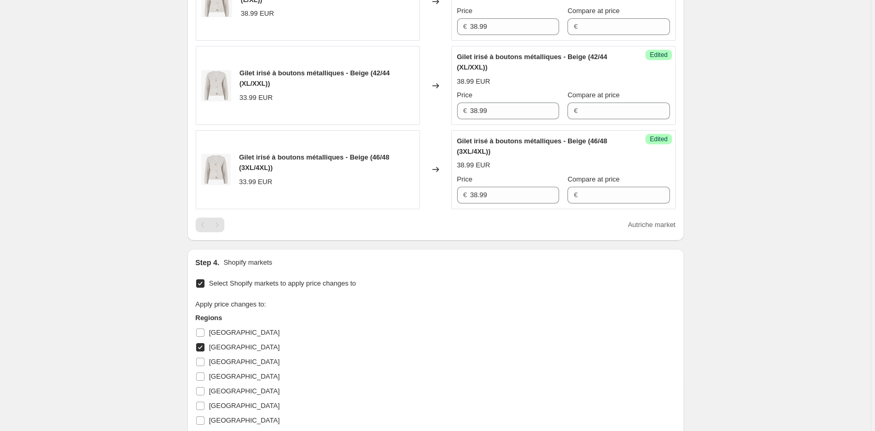
scroll to position [557, 0]
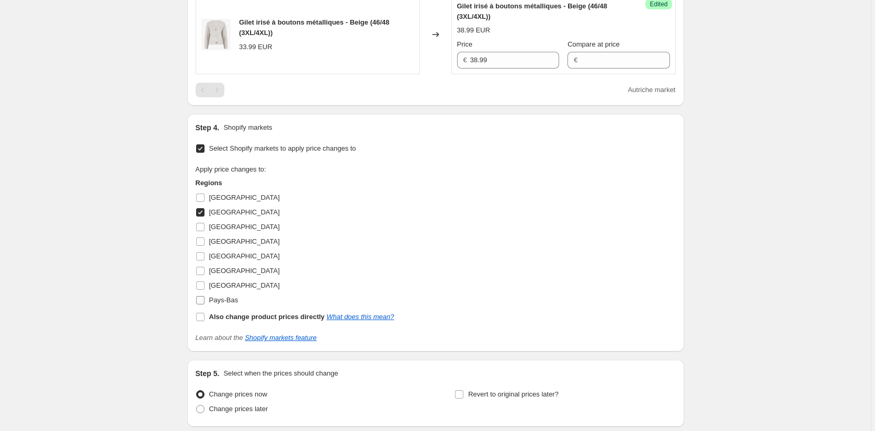
click at [204, 297] on input "Pays-Bas" at bounding box center [200, 300] width 8 height 8
checkbox input "true"
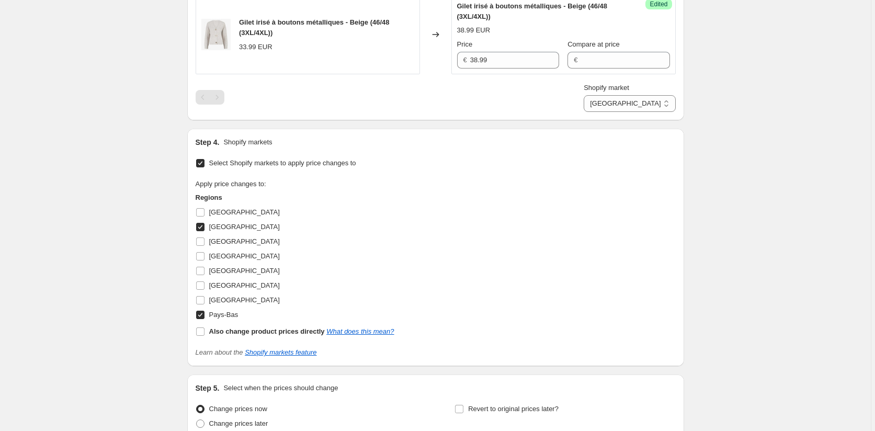
click at [201, 228] on input "[GEOGRAPHIC_DATA]" at bounding box center [200, 227] width 8 height 8
checkbox input "false"
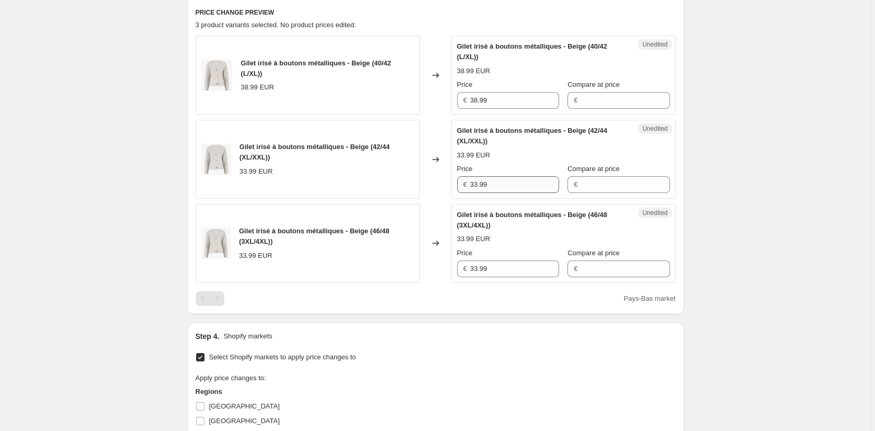
scroll to position [348, 0]
click at [377, 185] on div "Gilet irisé à boutons métalliques - Beige (42/44 (XL/XXL)) 33.99 EUR Changed to…" at bounding box center [436, 159] width 480 height 79
paste input "8"
type input "38.99"
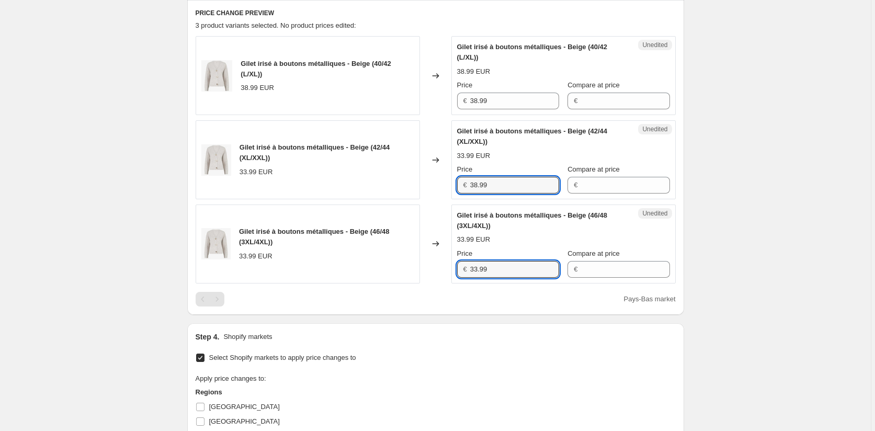
drag, startPoint x: 491, startPoint y: 272, endPoint x: 434, endPoint y: 267, distance: 56.7
click at [435, 267] on div "Gilet irisé à boutons métalliques - Beige (46/48 (3XL/4XL)) 33.99 EUR Changed t…" at bounding box center [436, 243] width 480 height 79
paste input "8"
type input "38.99"
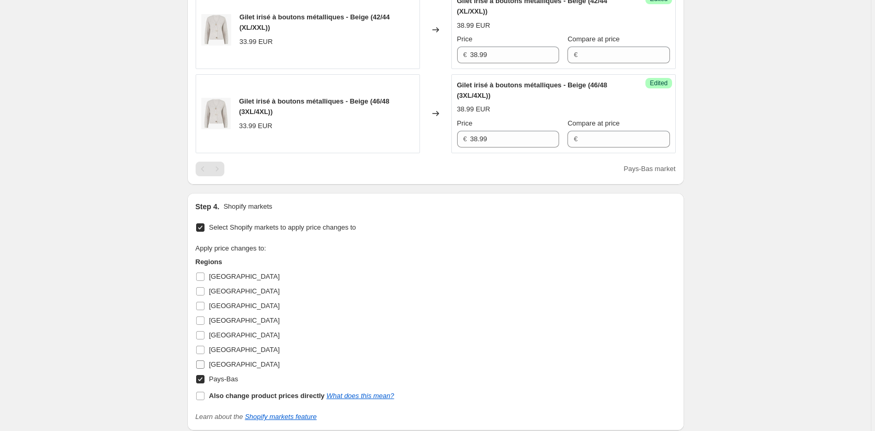
scroll to position [557, 0]
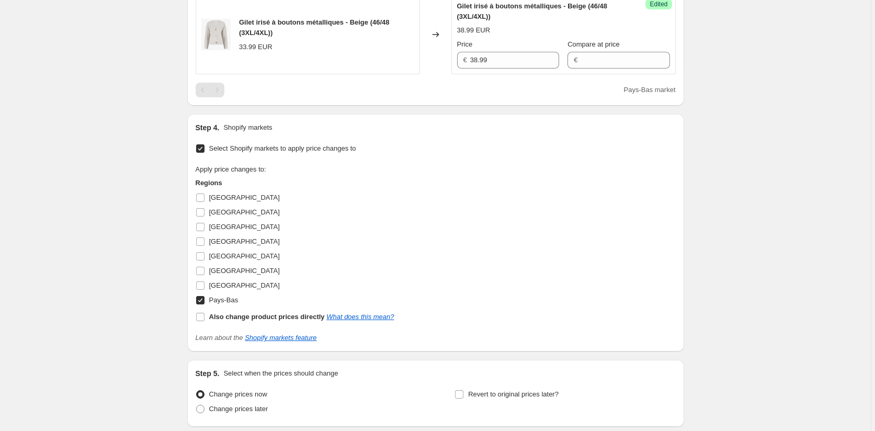
click at [204, 301] on input "Pays-Bas" at bounding box center [200, 300] width 8 height 8
checkbox input "false"
click at [202, 229] on input "[GEOGRAPHIC_DATA]" at bounding box center [200, 227] width 8 height 8
checkbox input "true"
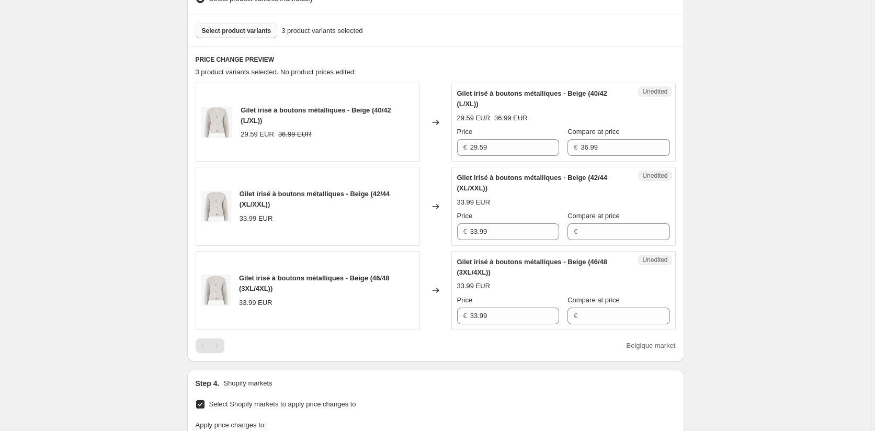
scroll to position [295, 0]
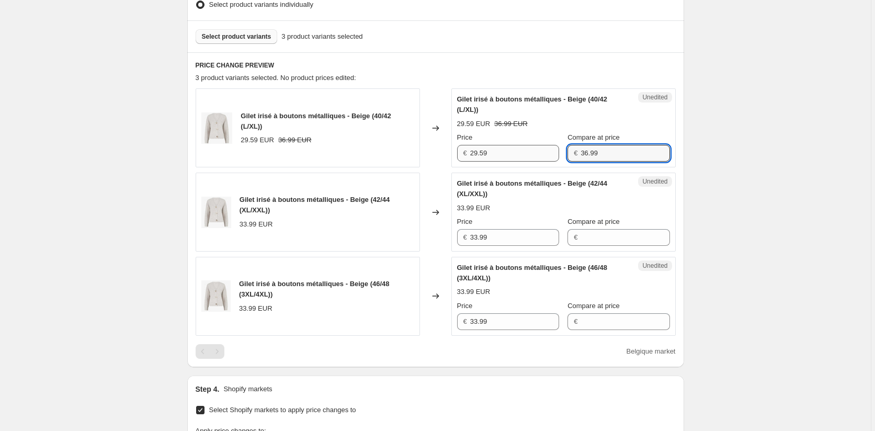
drag, startPoint x: 597, startPoint y: 153, endPoint x: 508, endPoint y: 152, distance: 88.9
click at [508, 152] on div "Price € 29.59 Compare at price € 36.99" at bounding box center [563, 146] width 213 height 29
click at [582, 235] on input "Compare at price" at bounding box center [624, 237] width 89 height 17
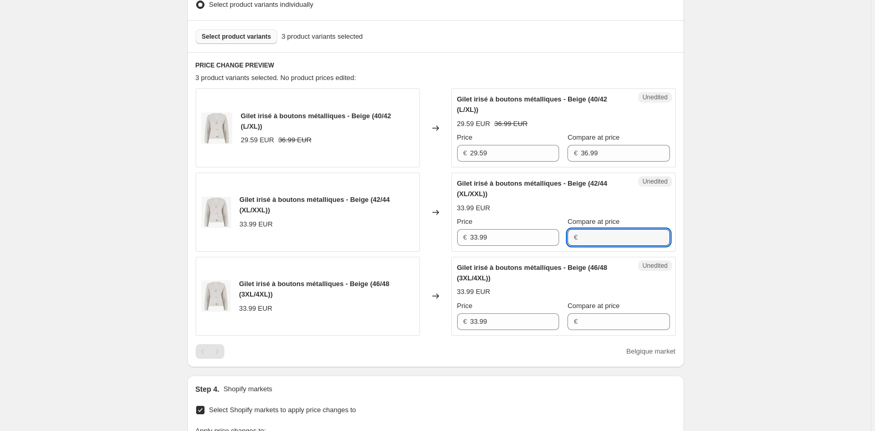
paste input "36.99"
type input "36.99"
click at [581, 316] on input "Compare at price" at bounding box center [624, 321] width 89 height 17
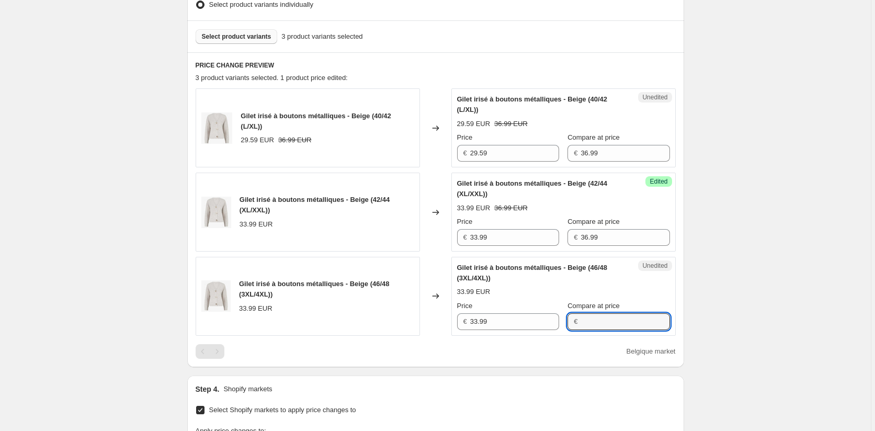
paste input "36.99"
type input "36.99"
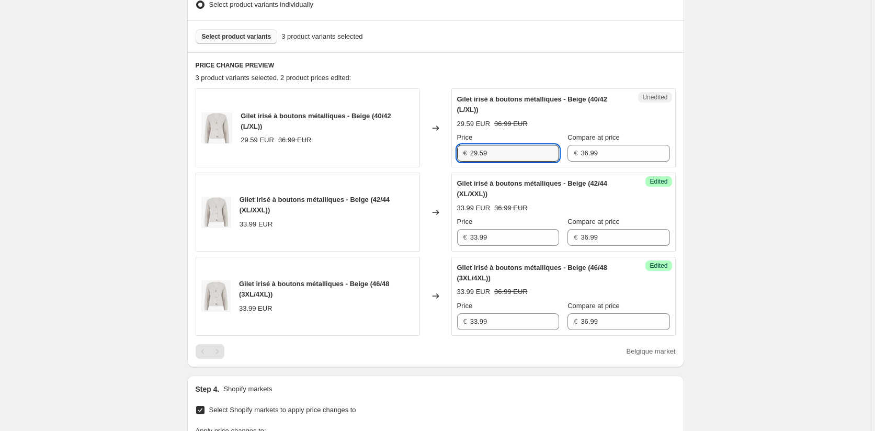
drag, startPoint x: 498, startPoint y: 157, endPoint x: 439, endPoint y: 154, distance: 59.1
click at [443, 154] on div "Gilet irisé à boutons métalliques - Beige (40/42 (L/XL)) 29.59 EUR 36.99 EUR Ch…" at bounding box center [436, 127] width 480 height 79
drag, startPoint x: 463, startPoint y: 238, endPoint x: 433, endPoint y: 243, distance: 30.1
click at [443, 241] on div "Gilet irisé à boutons métalliques - Beige (42/44 (XL/XXL)) 33.99 EUR Changed to…" at bounding box center [436, 212] width 480 height 79
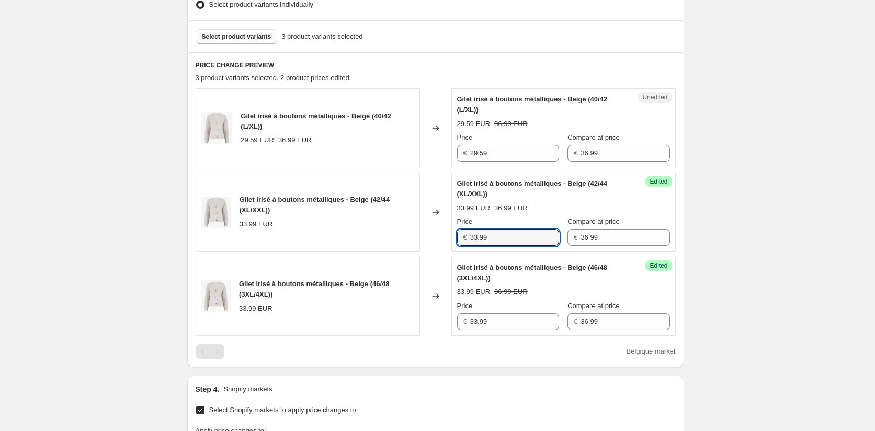
paste input "29.5"
type input "29.59"
drag, startPoint x: 512, startPoint y: 327, endPoint x: 413, endPoint y: 327, distance: 98.3
click at [431, 327] on div "Gilet irisé à boutons métalliques - Beige (46/48 (3XL/4XL)) 33.99 EUR Changed t…" at bounding box center [436, 296] width 480 height 79
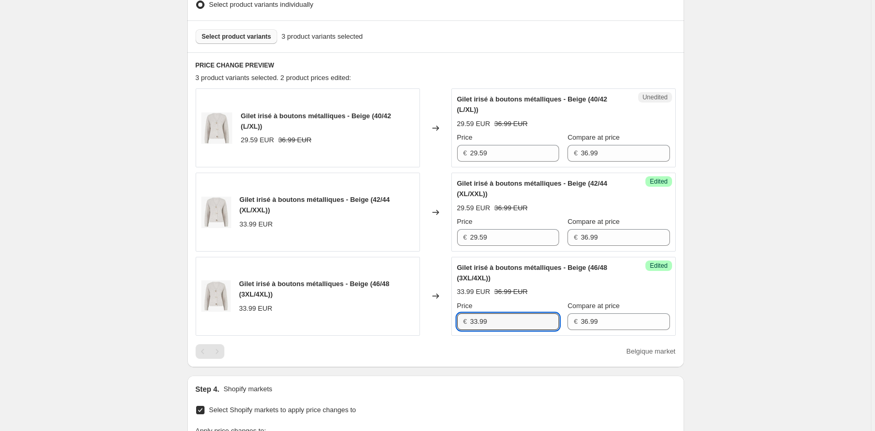
paste input "29.5"
type input "29.59"
click at [431, 374] on div "Step 1. Optionally give your price [MEDICAL_DATA] a title (eg "March 30% off sa…" at bounding box center [431, 223] width 505 height 975
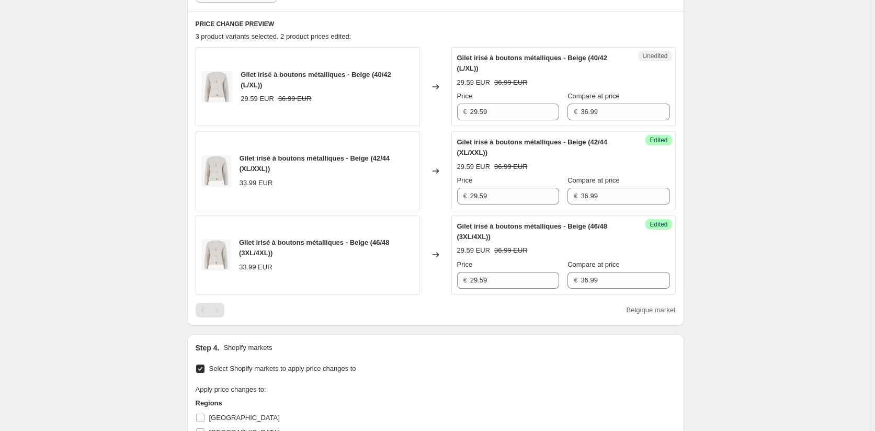
scroll to position [557, 0]
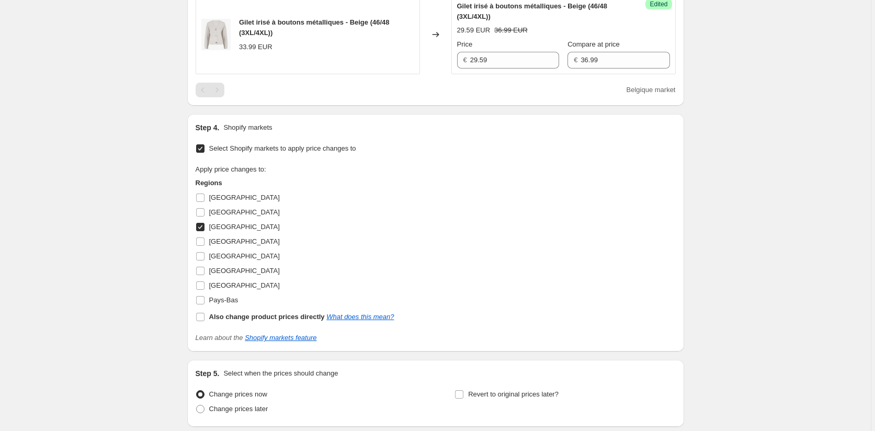
click at [200, 225] on input "[GEOGRAPHIC_DATA]" at bounding box center [200, 227] width 8 height 8
checkbox input "false"
click at [202, 256] on input "[GEOGRAPHIC_DATA]" at bounding box center [200, 256] width 8 height 8
checkbox input "true"
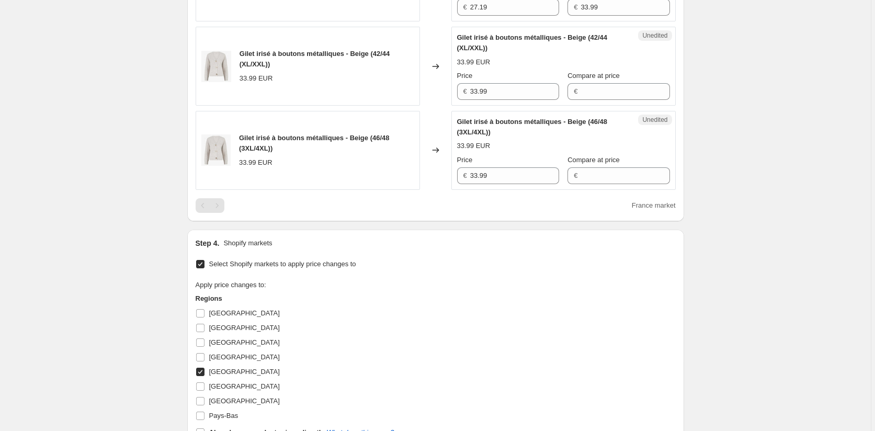
scroll to position [348, 0]
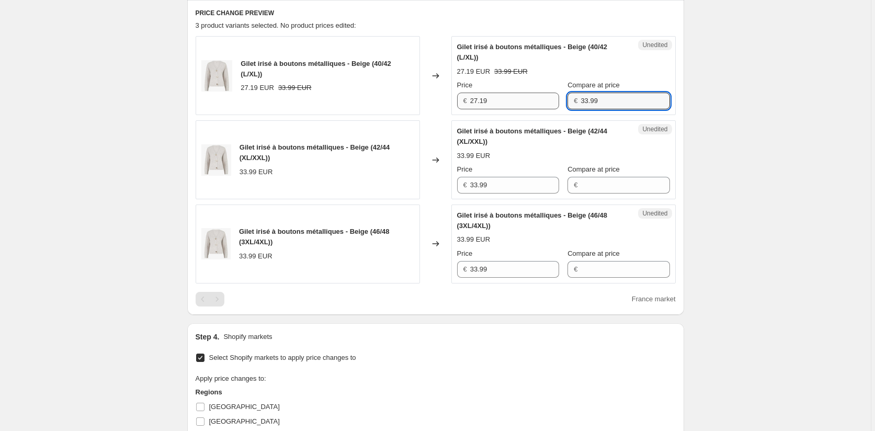
drag, startPoint x: 585, startPoint y: 96, endPoint x: 524, endPoint y: 104, distance: 61.1
click at [524, 104] on div "Price € 27.19 Compare at price € 33.99" at bounding box center [563, 94] width 213 height 29
click at [608, 188] on input "Compare at price" at bounding box center [624, 185] width 89 height 17
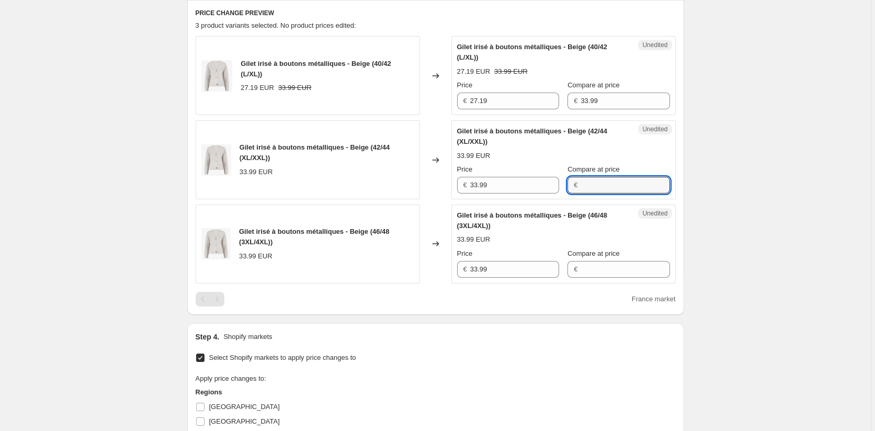
paste input "33.99"
type input "33.99"
click at [595, 272] on input "Compare at price" at bounding box center [624, 269] width 89 height 17
paste input "33.99"
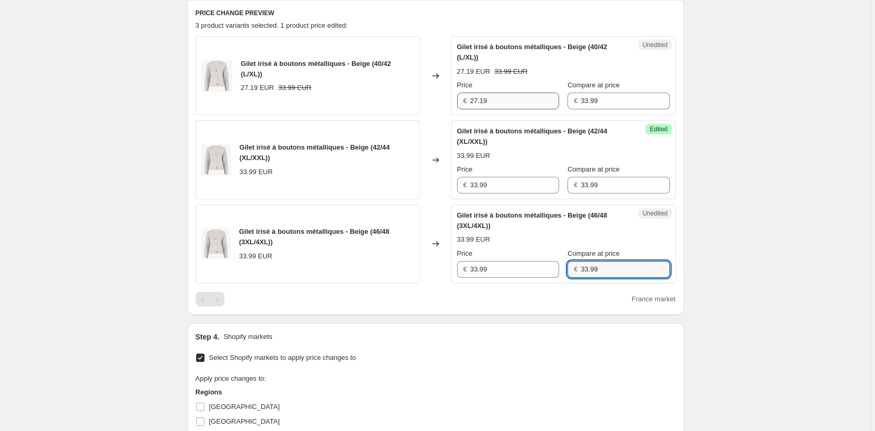
type input "33.99"
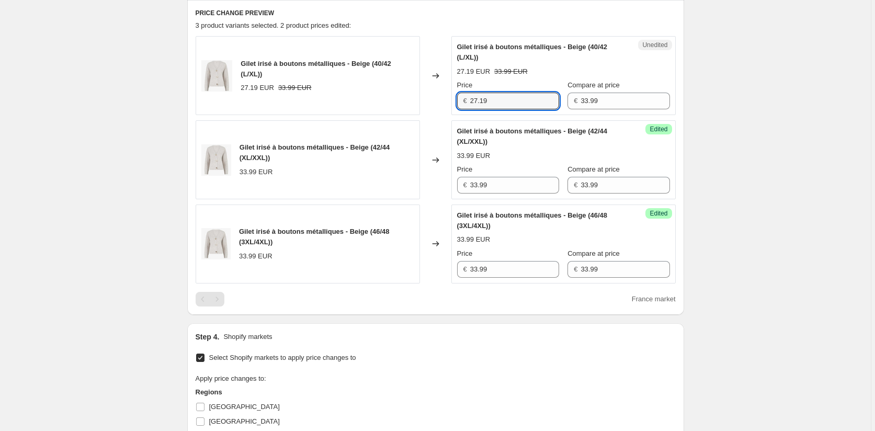
drag, startPoint x: 497, startPoint y: 102, endPoint x: 457, endPoint y: 135, distance: 51.9
click at [423, 100] on div "Gilet irisé à boutons métalliques - Beige (40/42 (L/XL)) 27.19 EUR 33.99 EUR Ch…" at bounding box center [436, 75] width 480 height 79
click at [414, 196] on div "Gilet irisé à boutons métalliques - Beige (42/44 (XL/XXL)) 33.99 EUR Changed to…" at bounding box center [436, 159] width 480 height 79
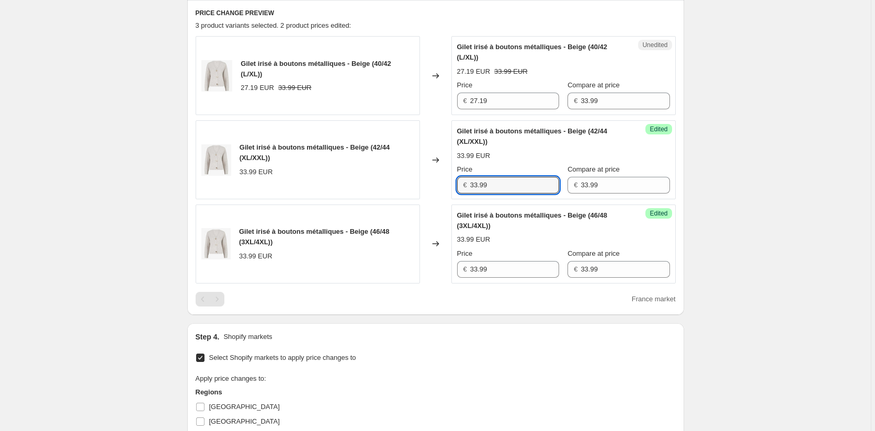
paste input "27.1"
type input "27.19"
drag, startPoint x: 507, startPoint y: 269, endPoint x: 371, endPoint y: 279, distance: 135.8
click at [371, 279] on div "Gilet irisé à boutons métalliques - Beige (46/48 (3XL/4XL)) 33.99 EUR Changed t…" at bounding box center [436, 243] width 480 height 79
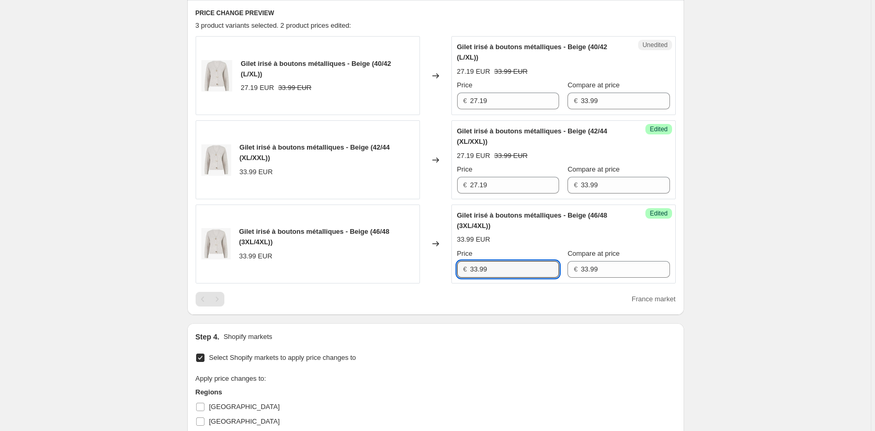
paste input "27.1"
type input "27.19"
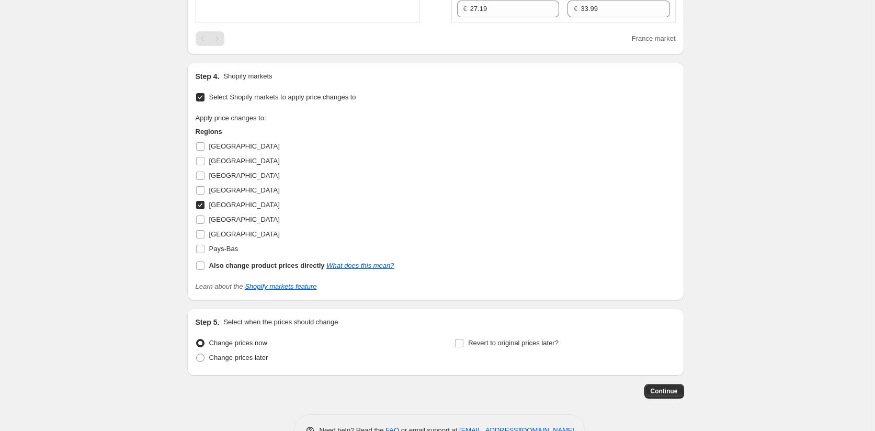
scroll to position [609, 0]
click at [203, 205] on input "[GEOGRAPHIC_DATA]" at bounding box center [200, 204] width 8 height 8
checkbox input "false"
click at [203, 219] on input "[GEOGRAPHIC_DATA]" at bounding box center [200, 218] width 8 height 8
checkbox input "true"
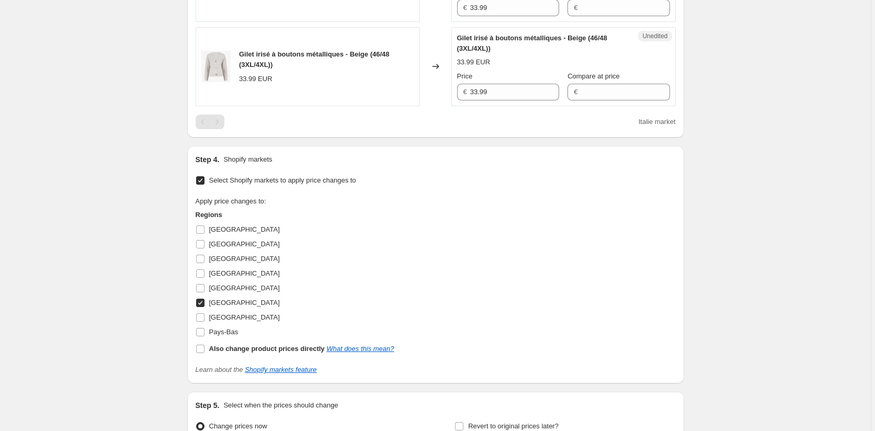
scroll to position [348, 0]
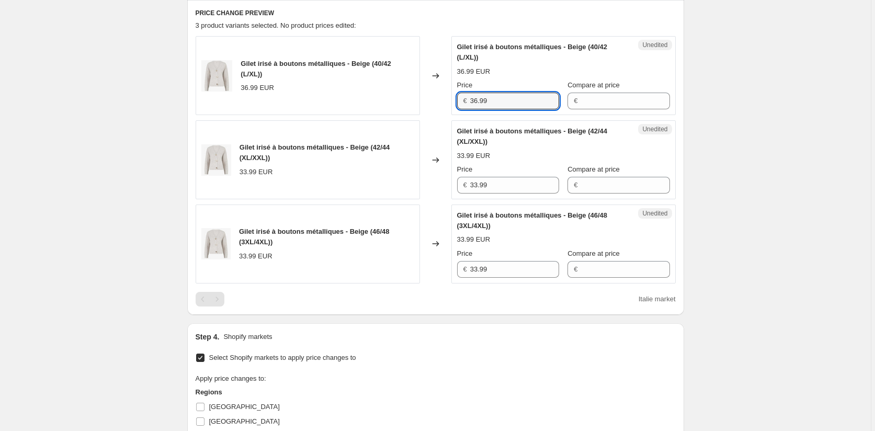
drag, startPoint x: 496, startPoint y: 103, endPoint x: 416, endPoint y: 103, distance: 80.0
click at [416, 103] on div "Gilet irisé à boutons métalliques - Beige (40/42 (L/XL)) 36.99 EUR Changed to U…" at bounding box center [436, 75] width 480 height 79
click at [403, 184] on div "Gilet irisé à boutons métalliques - Beige (42/44 (XL/XXL)) 33.99 EUR Changed to…" at bounding box center [436, 159] width 480 height 79
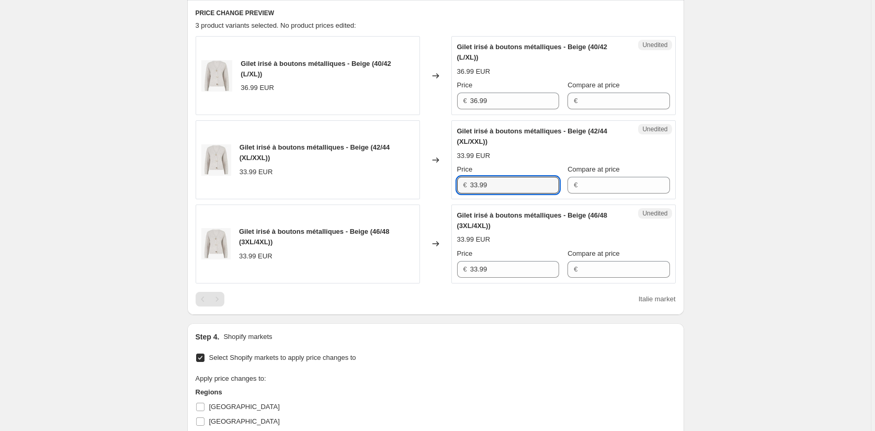
paste input "6"
type input "36.99"
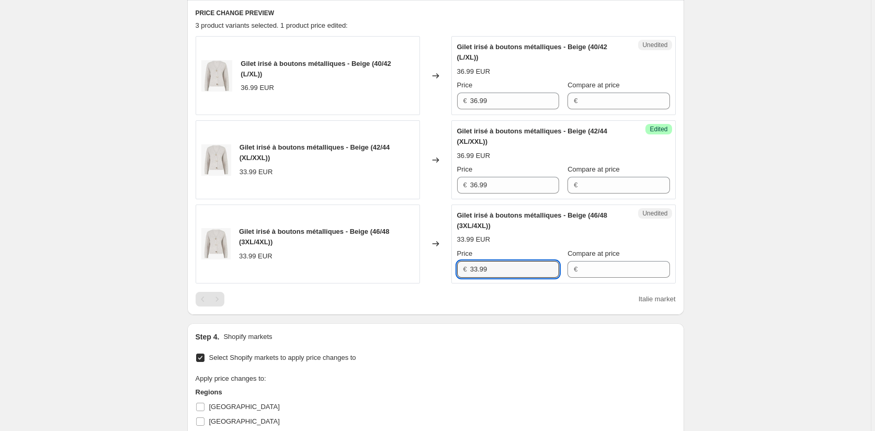
drag, startPoint x: 502, startPoint y: 268, endPoint x: 434, endPoint y: 277, distance: 68.5
click at [434, 277] on div "Gilet irisé à boutons métalliques - Beige (46/48 (3XL/4XL)) 33.99 EUR Changed t…" at bounding box center [436, 243] width 480 height 79
paste input "6"
type input "36.99"
click at [441, 319] on div "Step 1. Optionally give your price [MEDICAL_DATA] a title (eg "March 30% off sa…" at bounding box center [431, 171] width 505 height 975
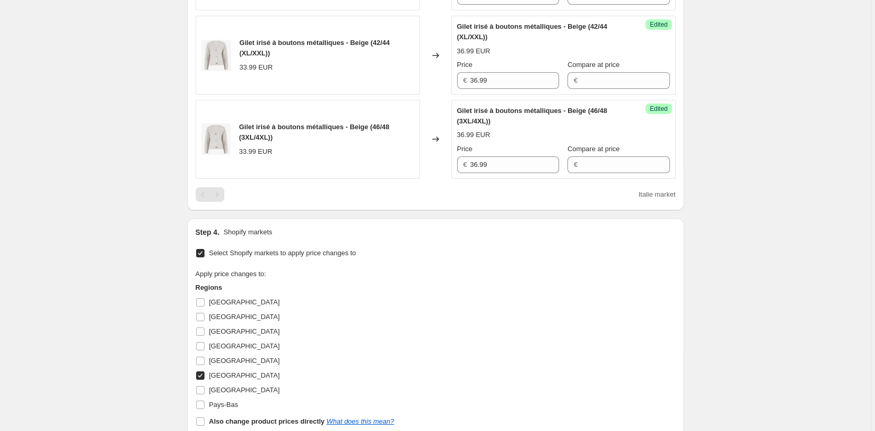
scroll to position [609, 0]
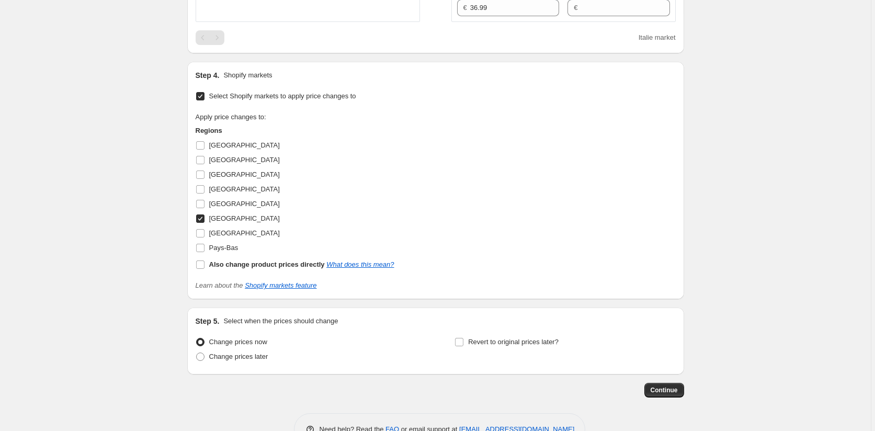
click at [196, 219] on div "Step 4. Shopify markets Select Shopify markets to apply price changes to Apply …" at bounding box center [435, 180] width 497 height 237
click at [203, 221] on input "[GEOGRAPHIC_DATA]" at bounding box center [200, 218] width 8 height 8
checkbox input "false"
click at [204, 235] on input "[GEOGRAPHIC_DATA]" at bounding box center [200, 233] width 8 height 8
checkbox input "true"
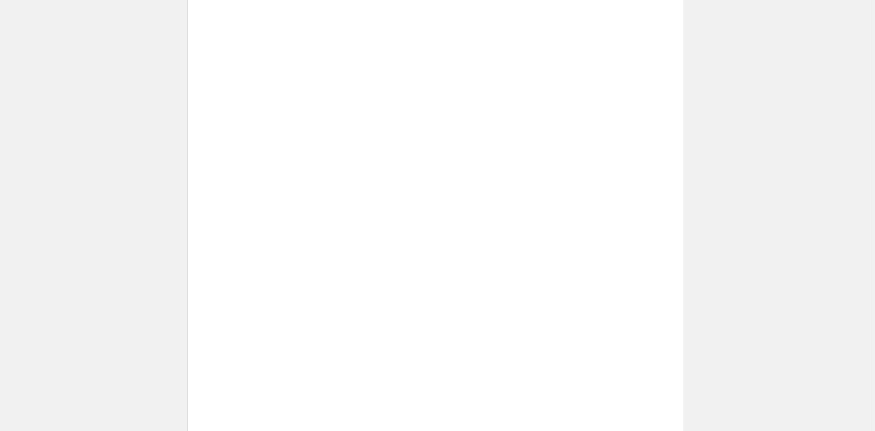
scroll to position [400, 0]
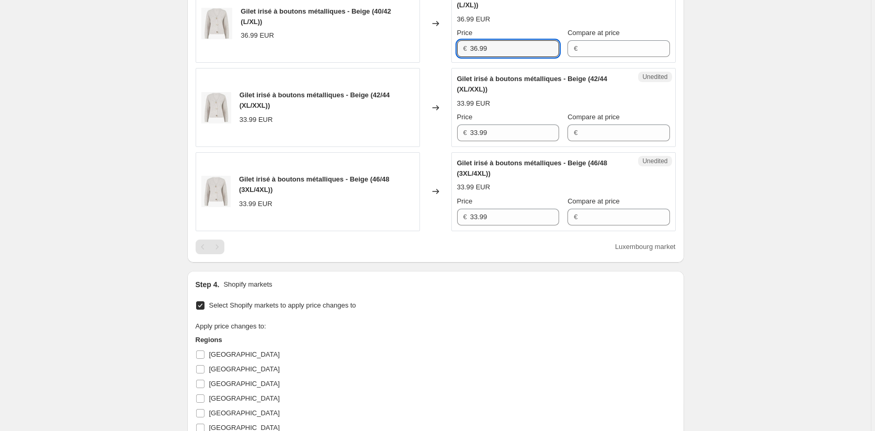
drag, startPoint x: 466, startPoint y: 47, endPoint x: 421, endPoint y: 46, distance: 45.5
click at [423, 47] on div "Gilet irisé à boutons métalliques - Beige (40/42 (L/XL)) 36.99 EUR Changed to U…" at bounding box center [436, 23] width 480 height 79
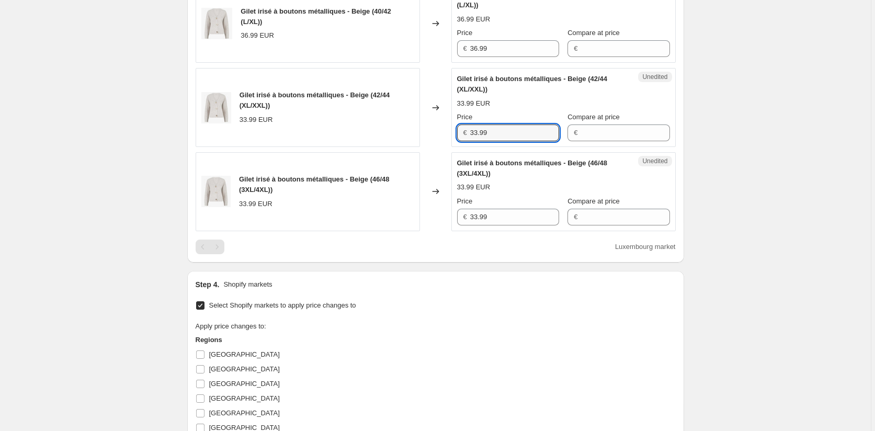
drag, startPoint x: 472, startPoint y: 132, endPoint x: 439, endPoint y: 133, distance: 32.9
click at [447, 133] on div "Gilet irisé à boutons métalliques - Beige (42/44 (XL/XXL)) 33.99 EUR Changed to…" at bounding box center [436, 107] width 480 height 79
paste input "6"
type input "36.99"
drag, startPoint x: 496, startPoint y: 214, endPoint x: 424, endPoint y: 225, distance: 72.5
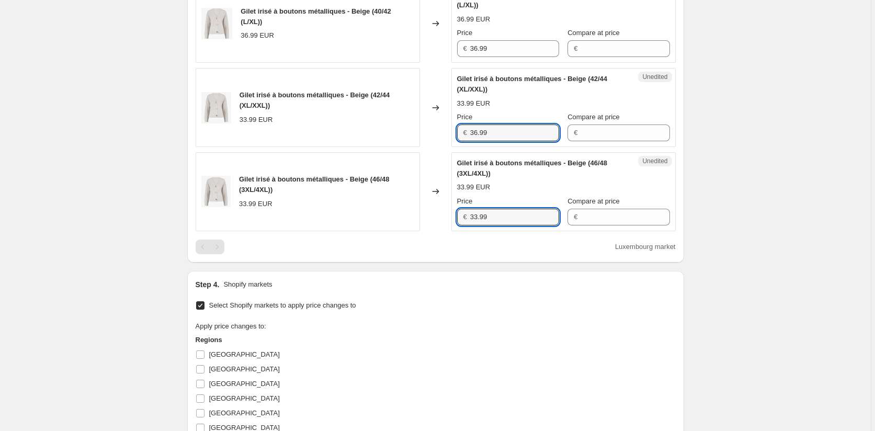
click at [432, 223] on div "Gilet irisé à boutons métalliques - Beige (46/48 (3XL/4XL)) 33.99 EUR Changed t…" at bounding box center [436, 191] width 480 height 79
paste input "6"
type input "36.99"
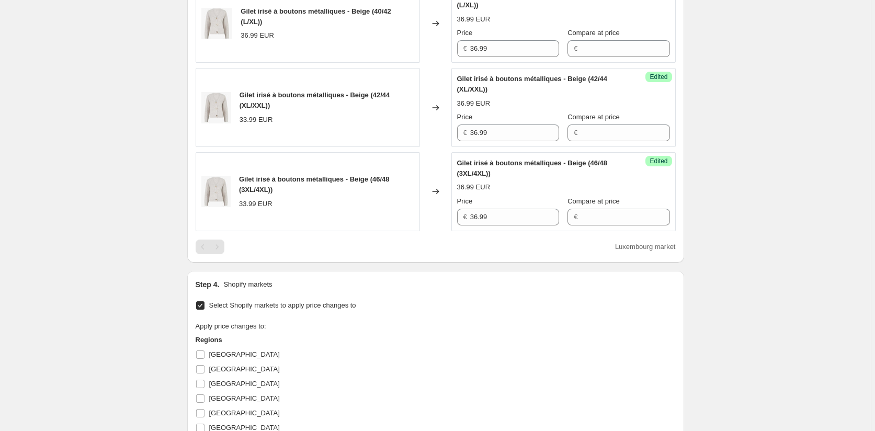
click at [429, 277] on div "Step 4. Shopify markets Select Shopify markets to apply price changes to Apply …" at bounding box center [435, 389] width 497 height 237
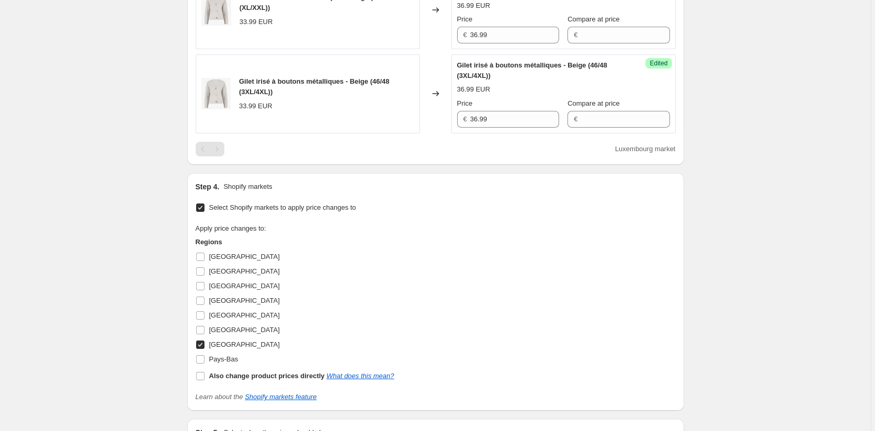
scroll to position [609, 0]
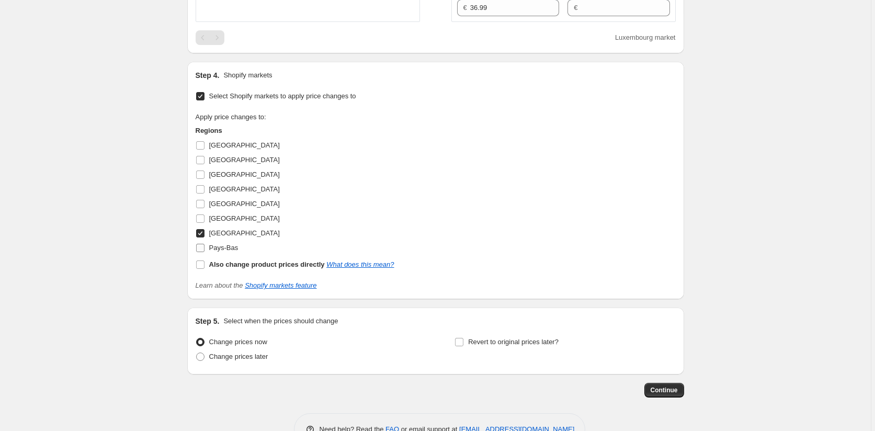
click at [201, 247] on input "Pays-Bas" at bounding box center [200, 248] width 8 height 8
checkbox input "true"
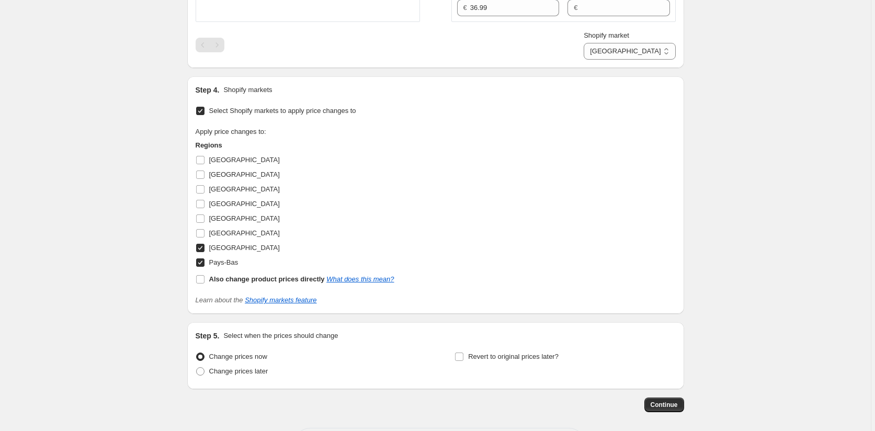
click at [203, 246] on input "[GEOGRAPHIC_DATA]" at bounding box center [200, 248] width 8 height 8
checkbox input "false"
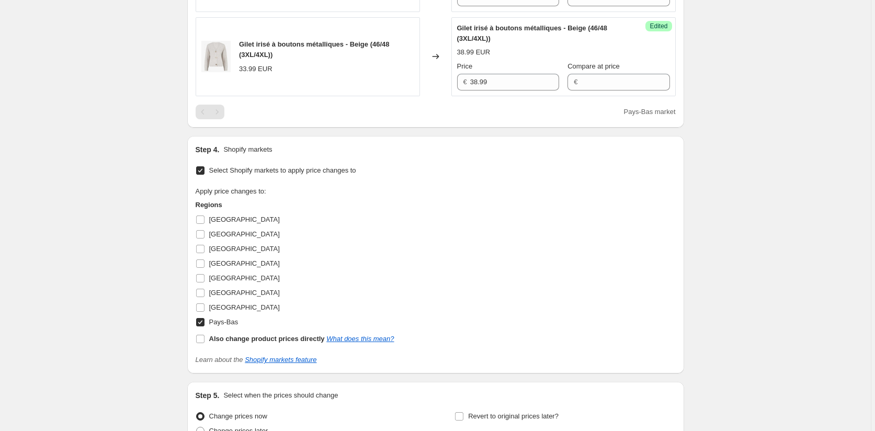
scroll to position [587, 0]
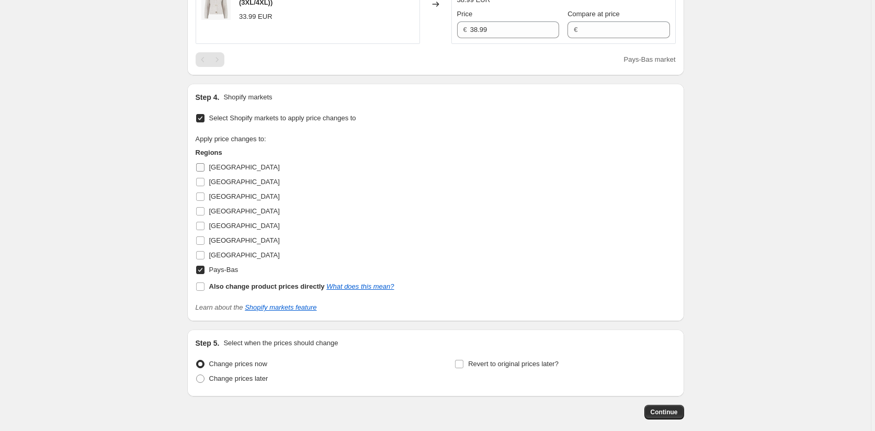
click at [202, 168] on input "[GEOGRAPHIC_DATA]" at bounding box center [200, 167] width 8 height 8
checkbox input "true"
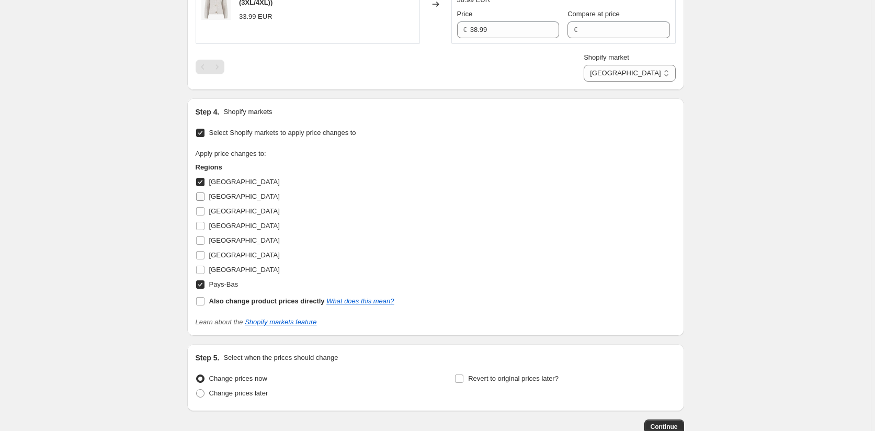
click at [202, 194] on input "[GEOGRAPHIC_DATA]" at bounding box center [200, 196] width 8 height 8
checkbox input "true"
click at [202, 214] on input "[GEOGRAPHIC_DATA]" at bounding box center [200, 211] width 8 height 8
checkbox input "true"
click at [203, 228] on input "[GEOGRAPHIC_DATA]" at bounding box center [200, 226] width 8 height 8
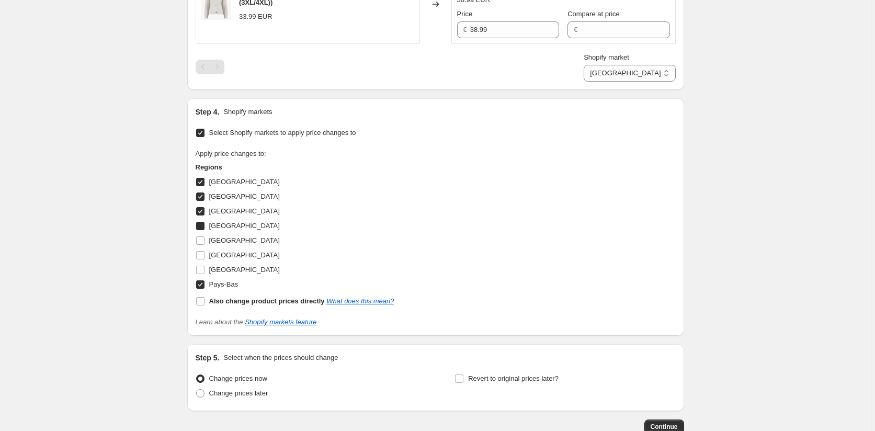
checkbox input "true"
click at [202, 252] on input "[GEOGRAPHIC_DATA]" at bounding box center [200, 255] width 8 height 8
checkbox input "true"
click at [202, 268] on input "[GEOGRAPHIC_DATA]" at bounding box center [200, 270] width 8 height 8
checkbox input "true"
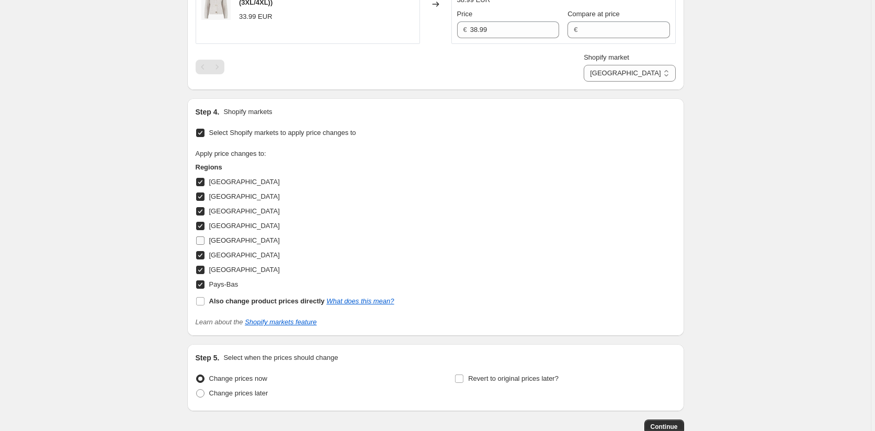
click at [202, 240] on input "[GEOGRAPHIC_DATA]" at bounding box center [200, 240] width 8 height 8
checkbox input "true"
click at [202, 228] on input "[GEOGRAPHIC_DATA]" at bounding box center [200, 226] width 8 height 8
checkbox input "false"
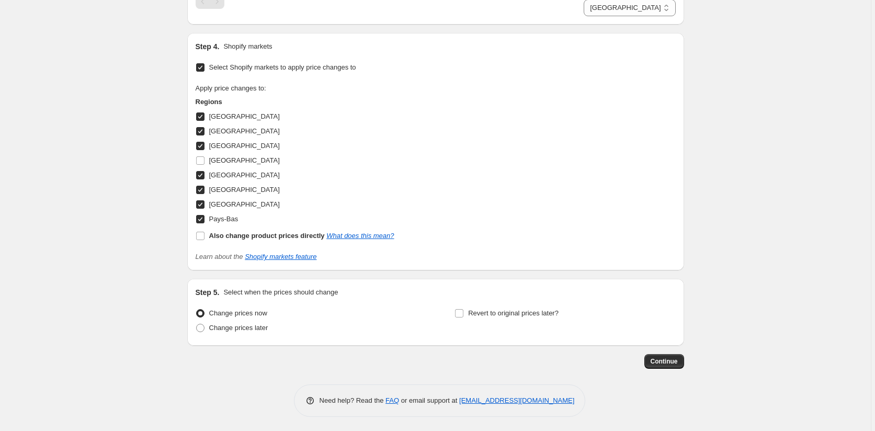
scroll to position [654, 0]
click at [673, 359] on span "Continue" at bounding box center [663, 359] width 27 height 8
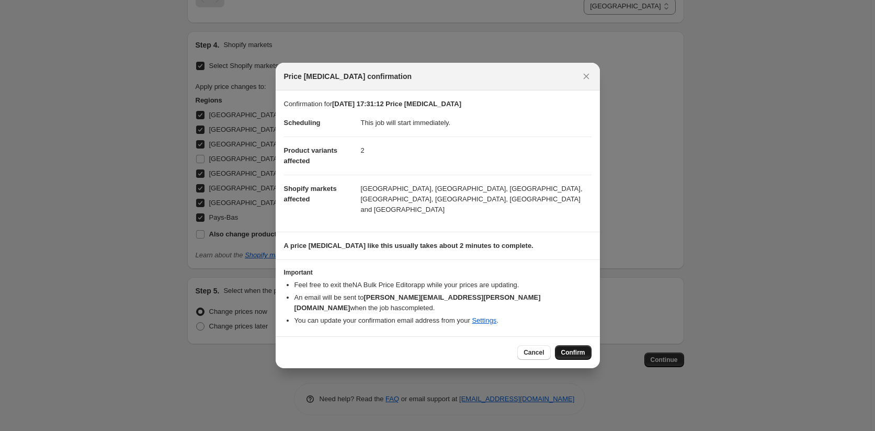
click at [574, 348] on span "Confirm" at bounding box center [573, 352] width 24 height 8
